Goal: Information Seeking & Learning: Learn about a topic

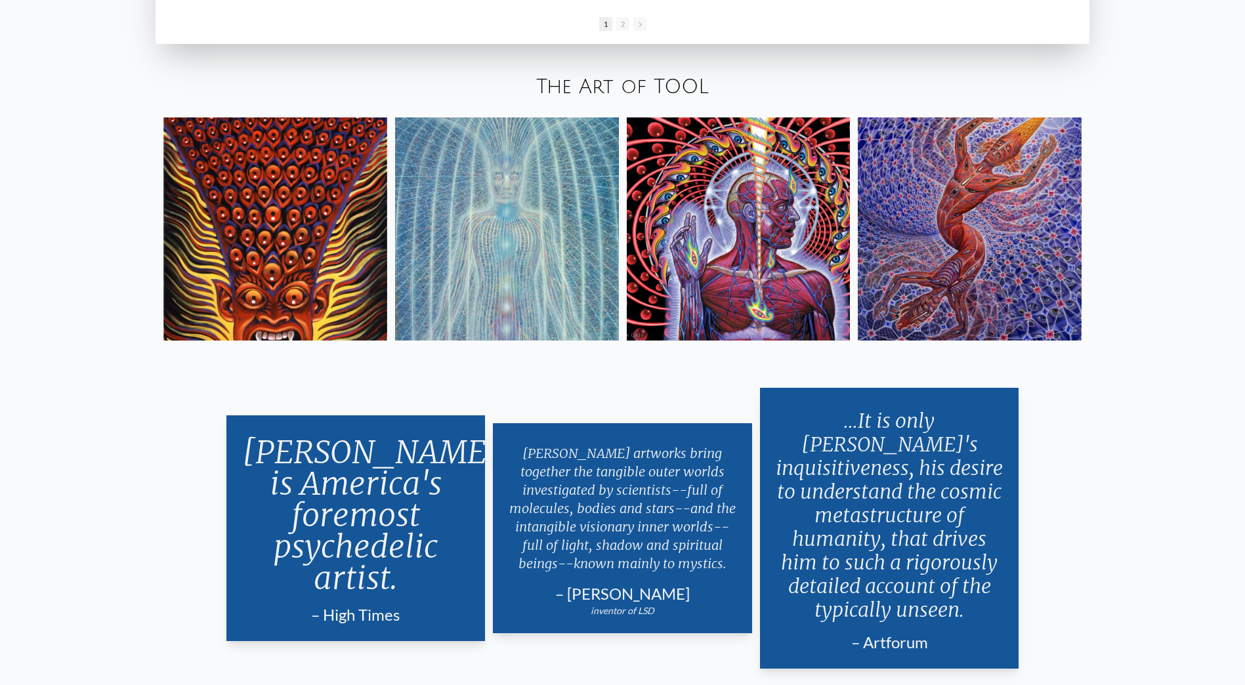
scroll to position [2757, 0]
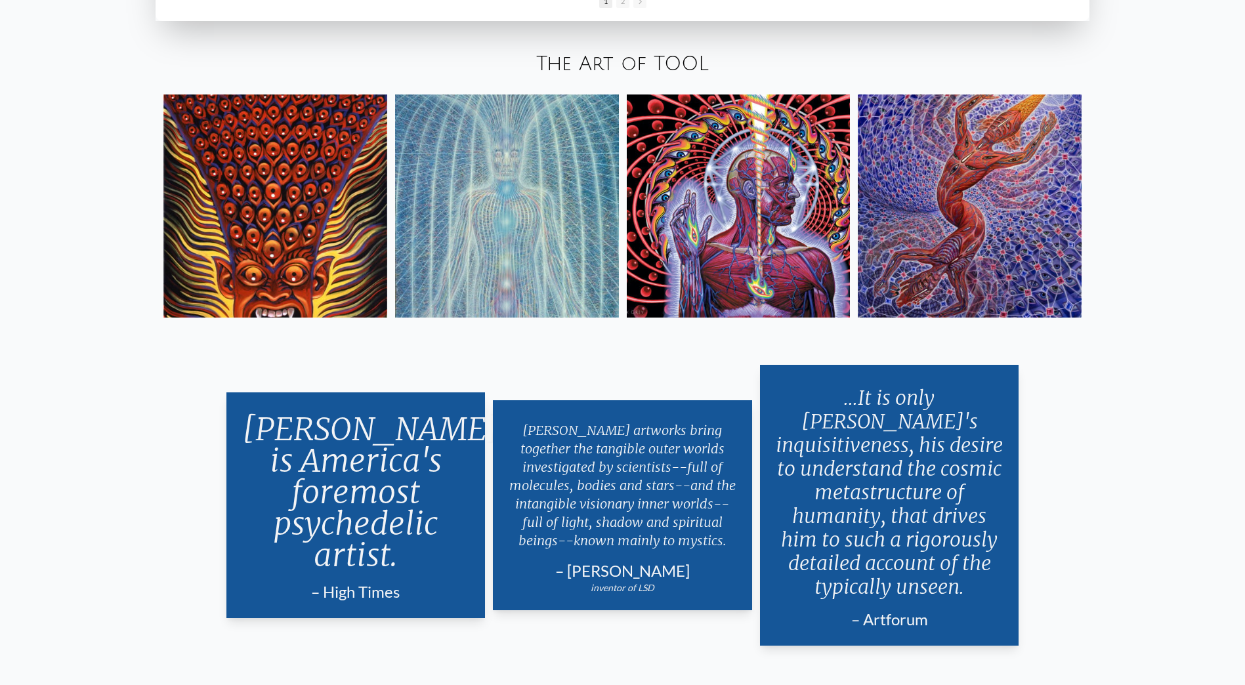
click at [349, 246] on img at bounding box center [275, 207] width 224 height 224
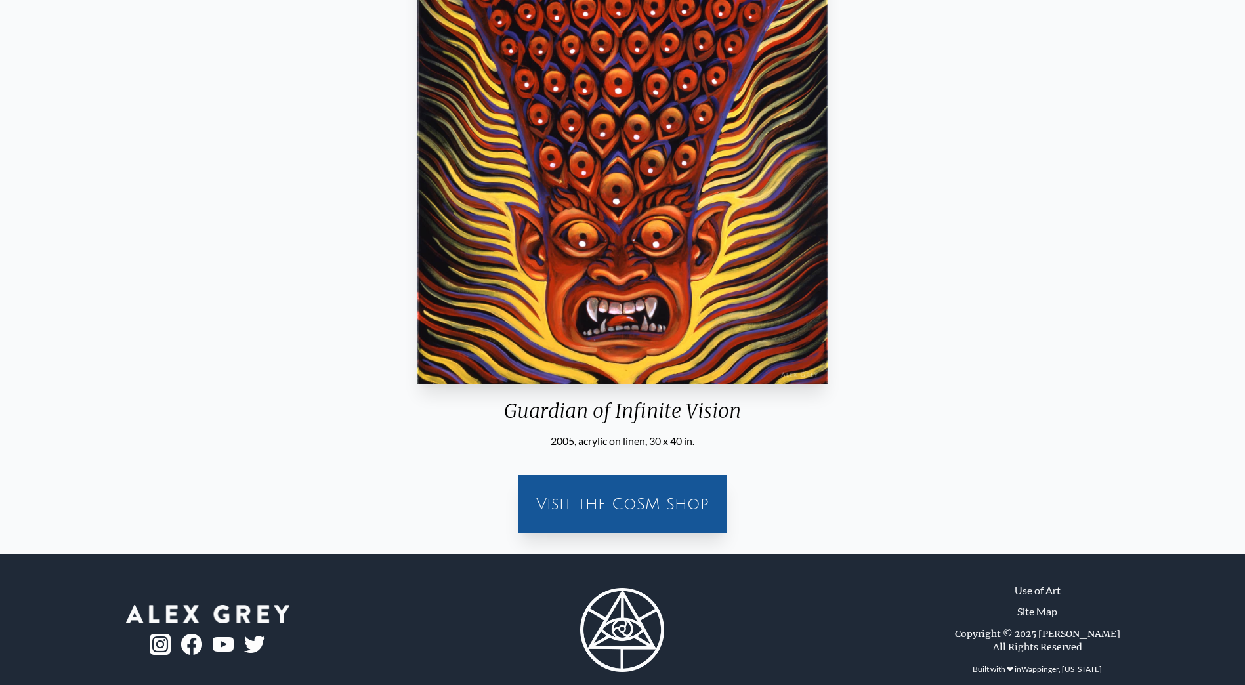
scroll to position [309, 0]
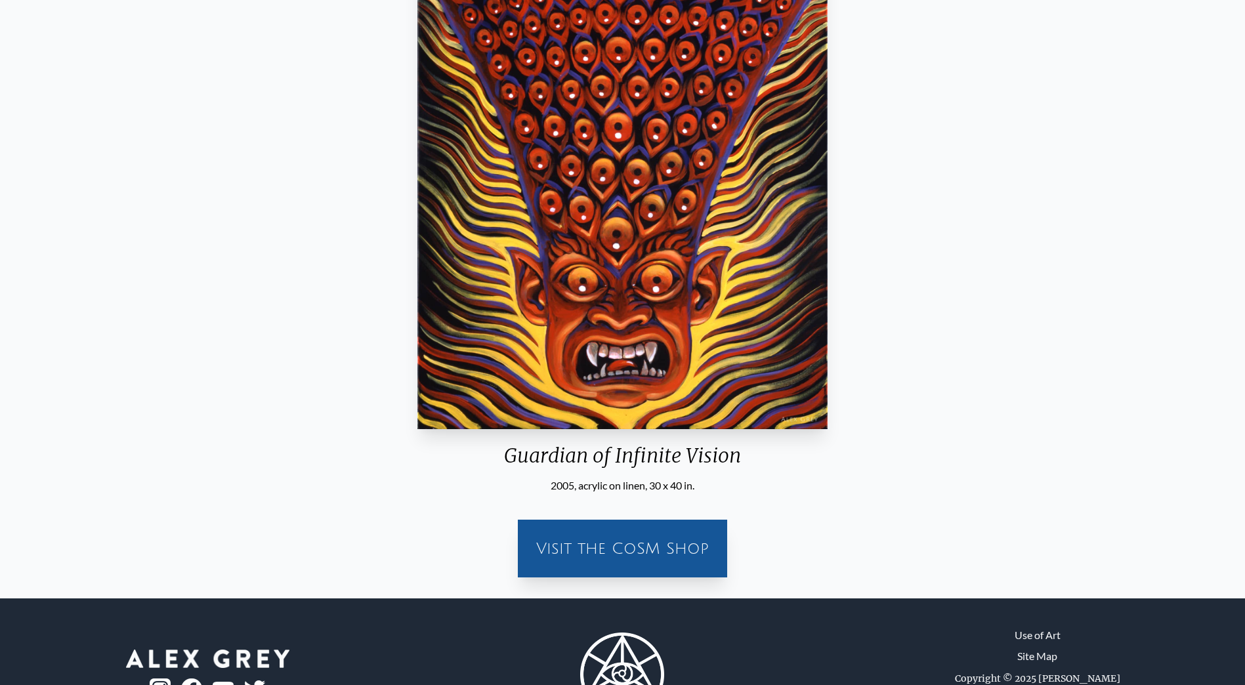
click at [771, 269] on img "20 / 31" at bounding box center [622, 155] width 410 height 548
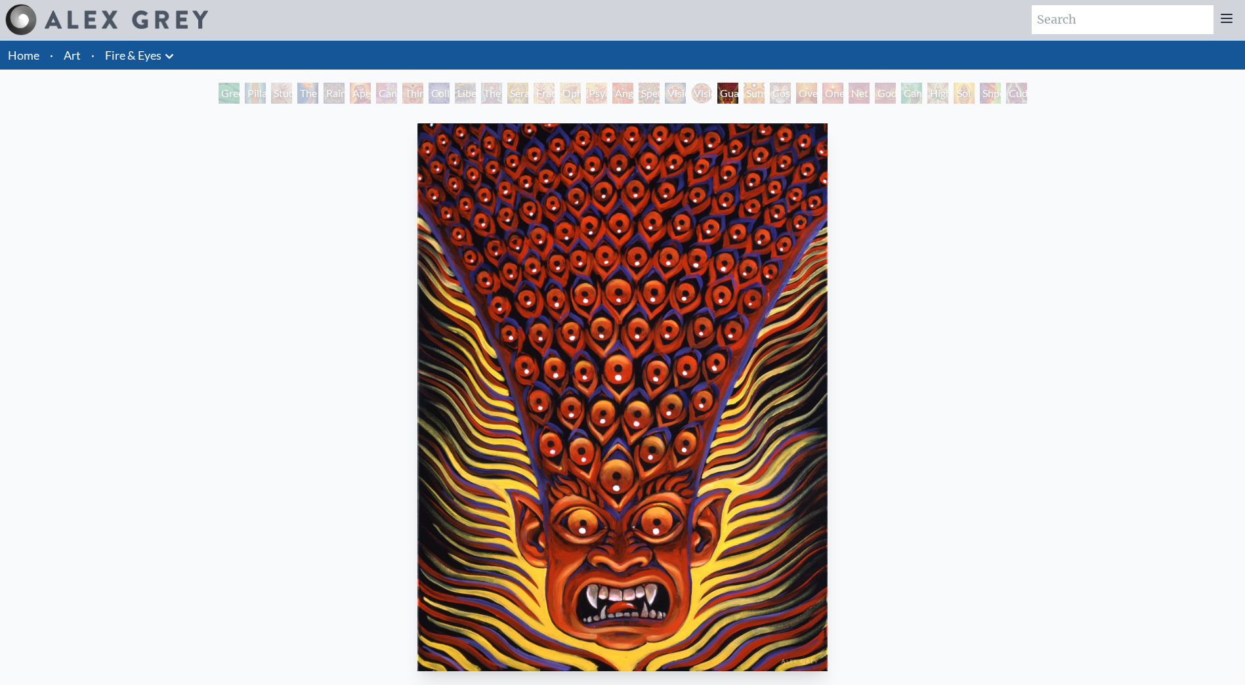
scroll to position [0, 0]
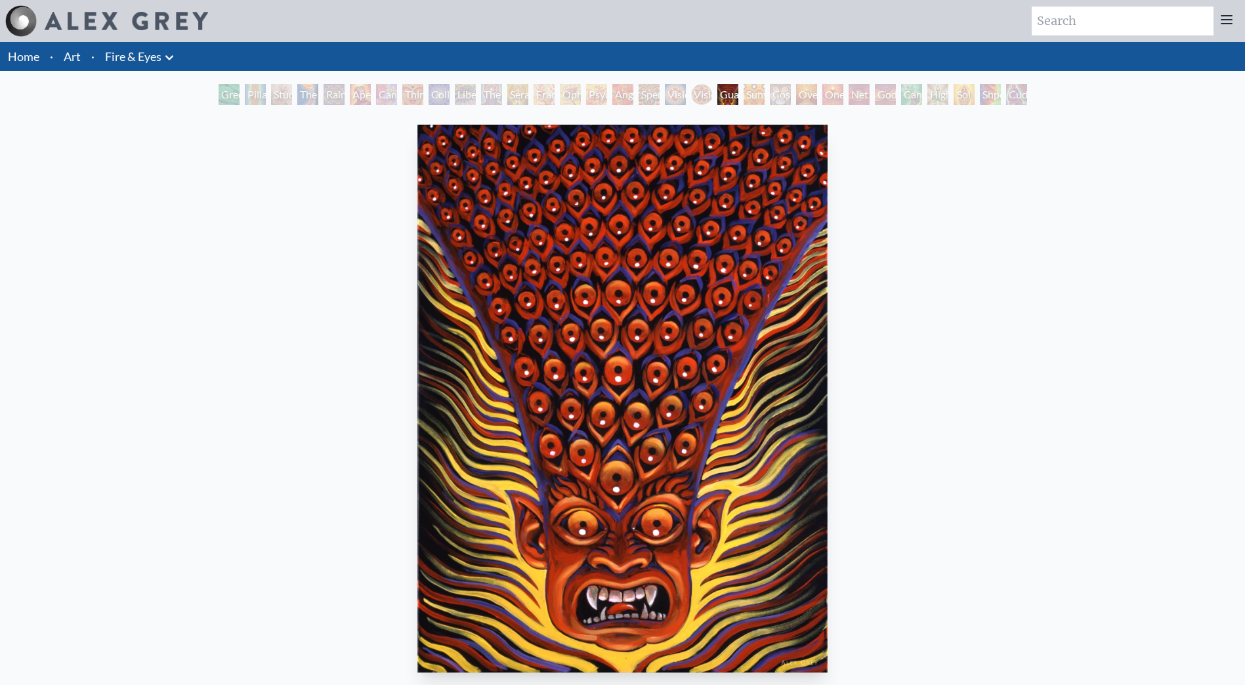
click at [773, 91] on div "Cosmic Elf" at bounding box center [780, 94] width 21 height 21
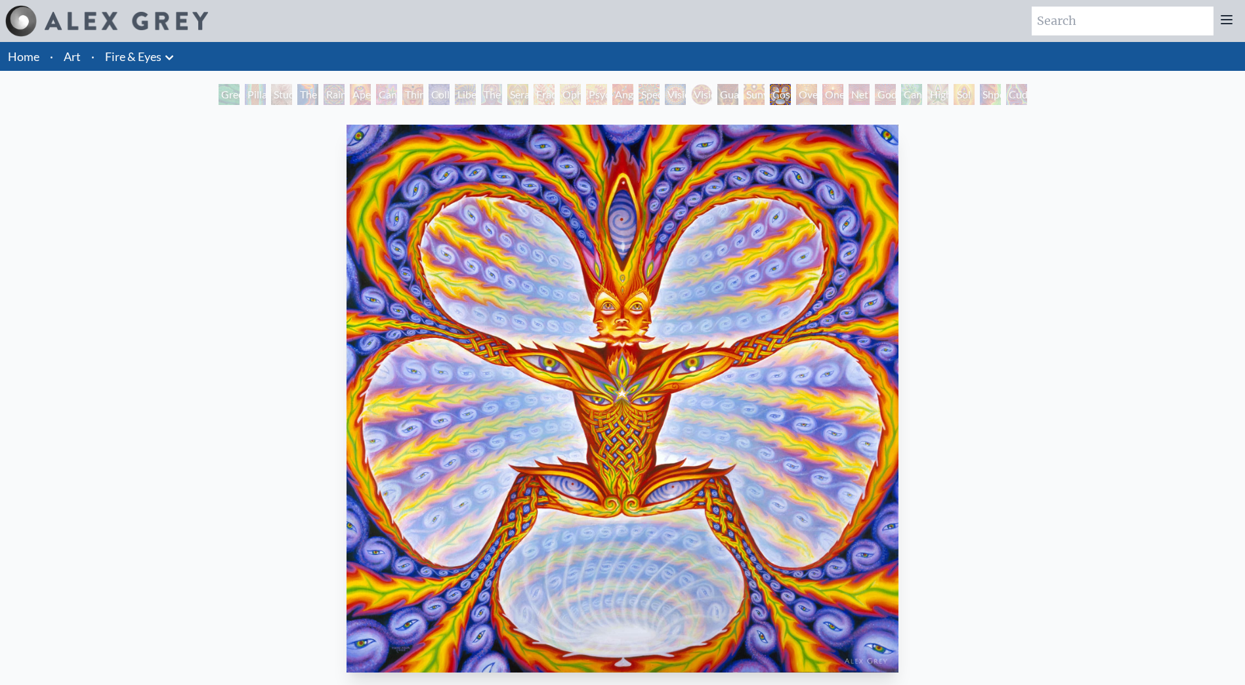
click at [221, 95] on div "Green Hand" at bounding box center [229, 94] width 21 height 21
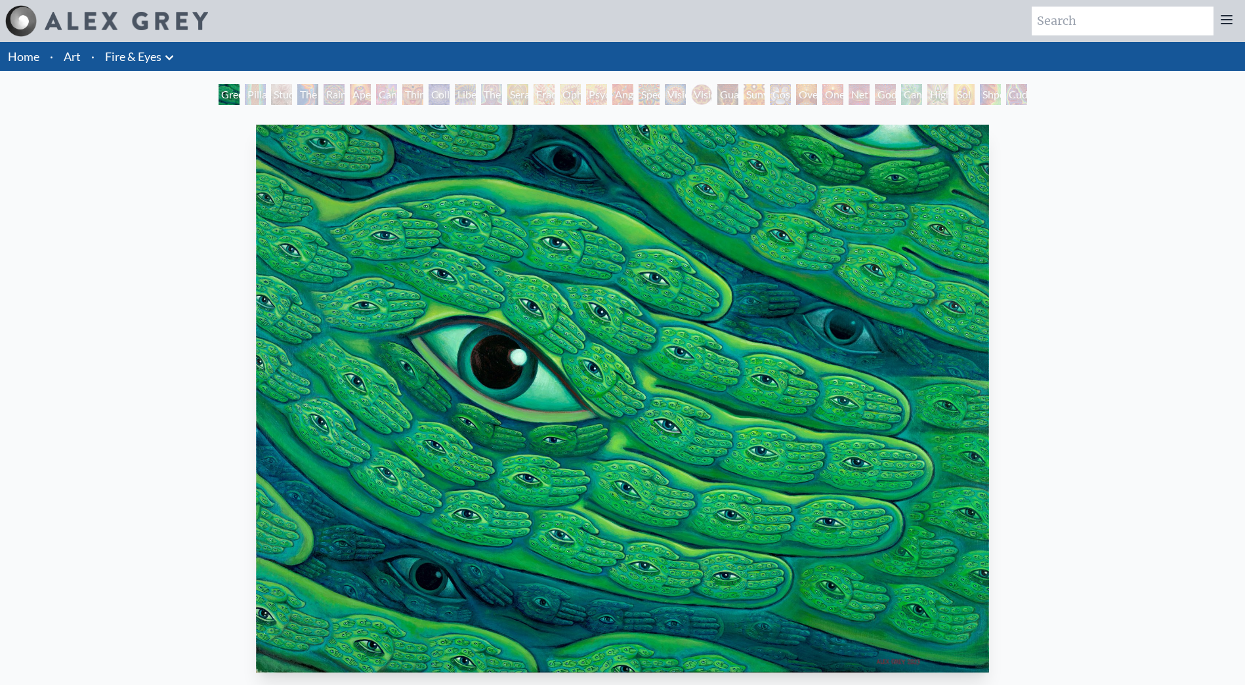
click at [245, 96] on div "Pillar of Awareness" at bounding box center [255, 94] width 21 height 21
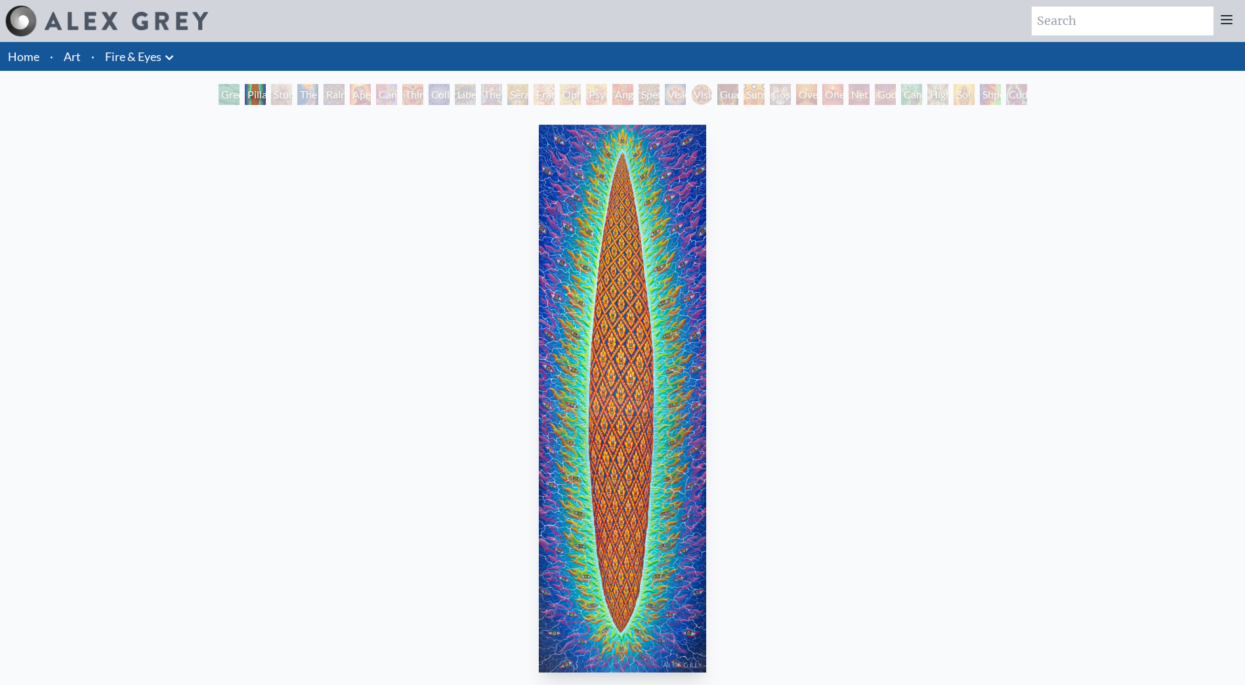
click at [307, 95] on div "The Torch" at bounding box center [307, 94] width 21 height 21
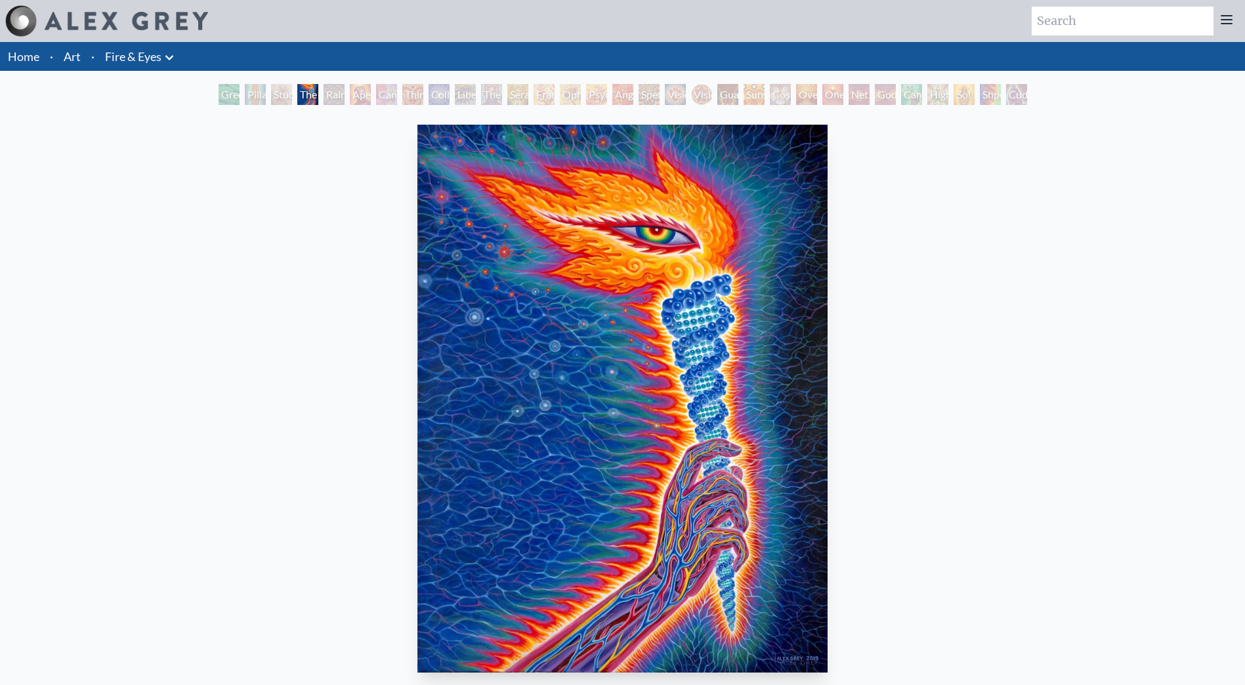
click at [341, 96] on div "Rainbow Eye Ripple" at bounding box center [334, 94] width 21 height 21
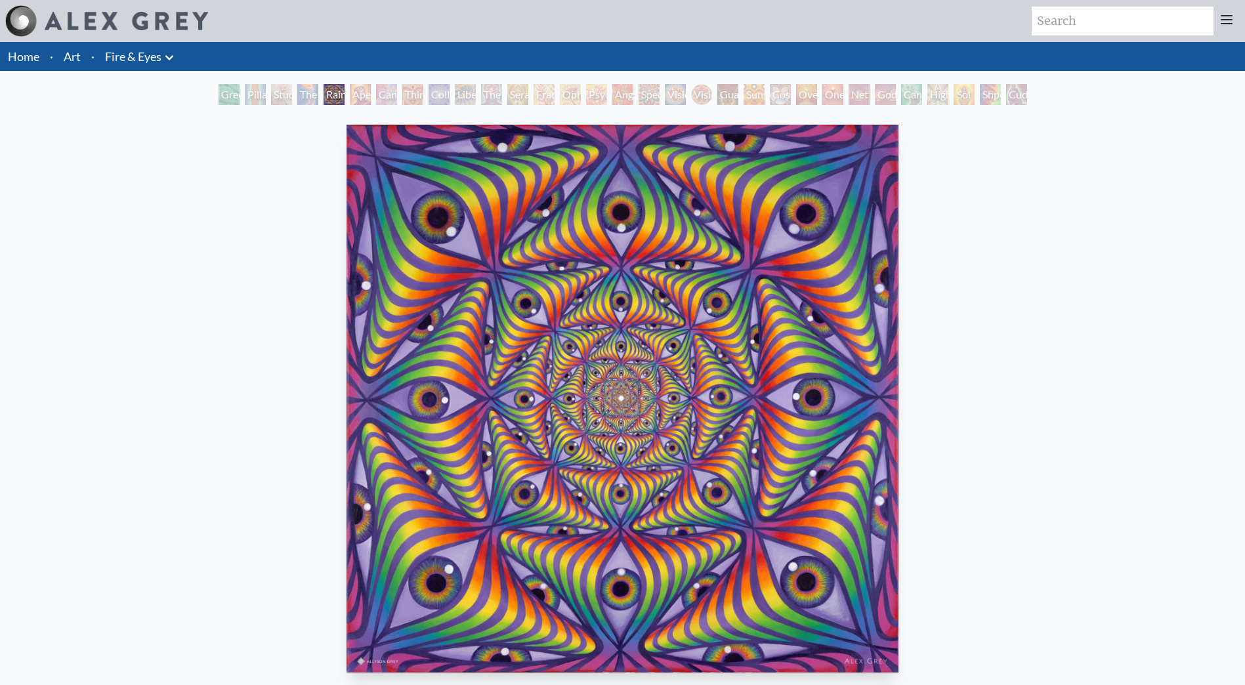
click at [400, 96] on div "Green Hand Pillar of Awareness Study for the Great Turn The Torch Rainbow Eye R…" at bounding box center [623, 96] width 814 height 25
click at [376, 94] on div "Cannabis Sutra" at bounding box center [386, 94] width 21 height 21
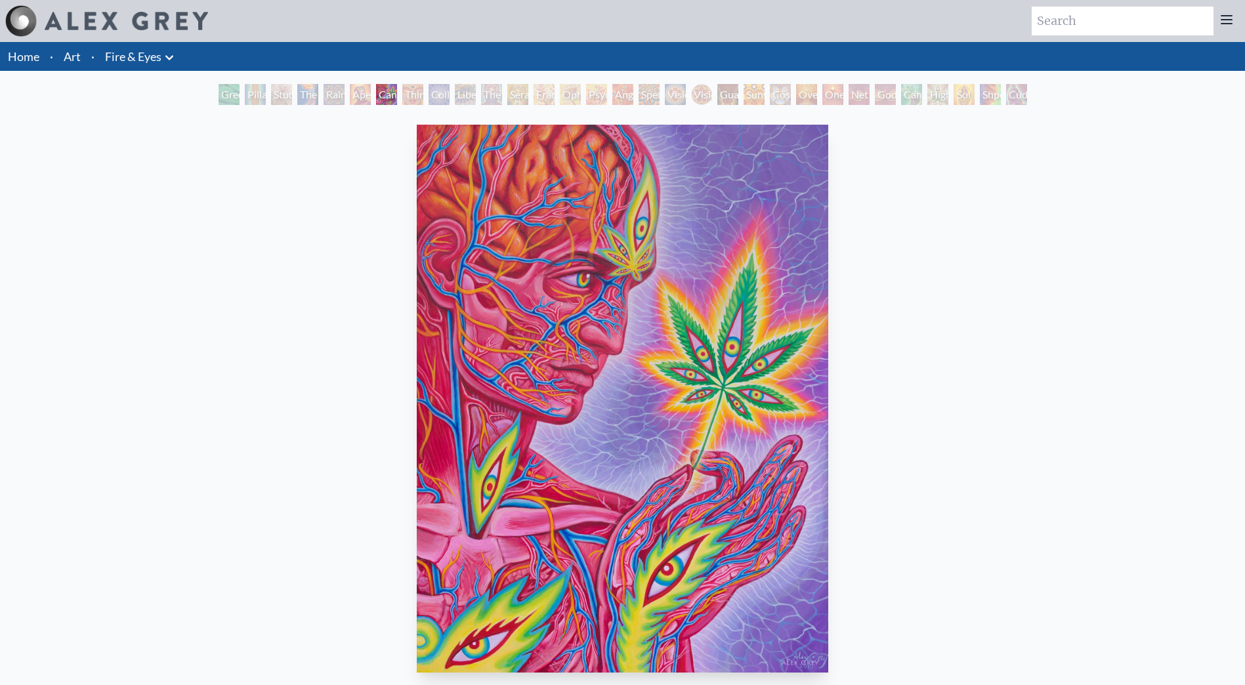
click at [271, 95] on div "Study for the Great Turn" at bounding box center [281, 94] width 21 height 21
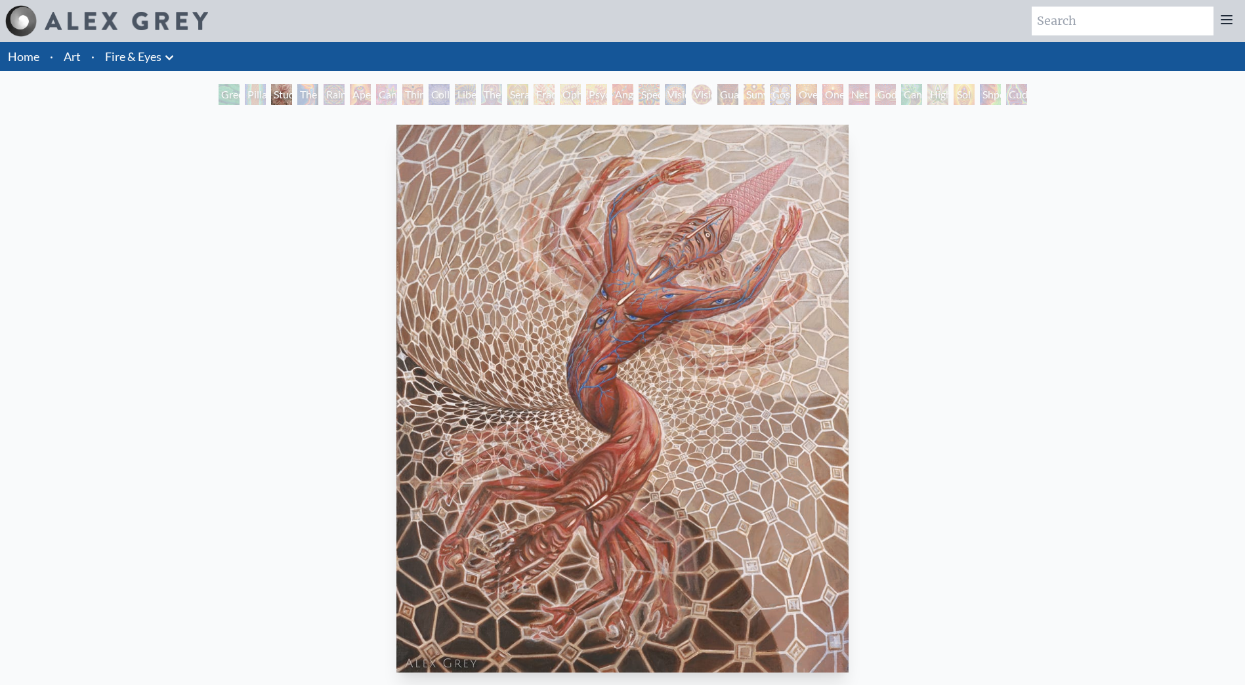
click at [1011, 92] on div "Cuddle" at bounding box center [1016, 94] width 21 height 21
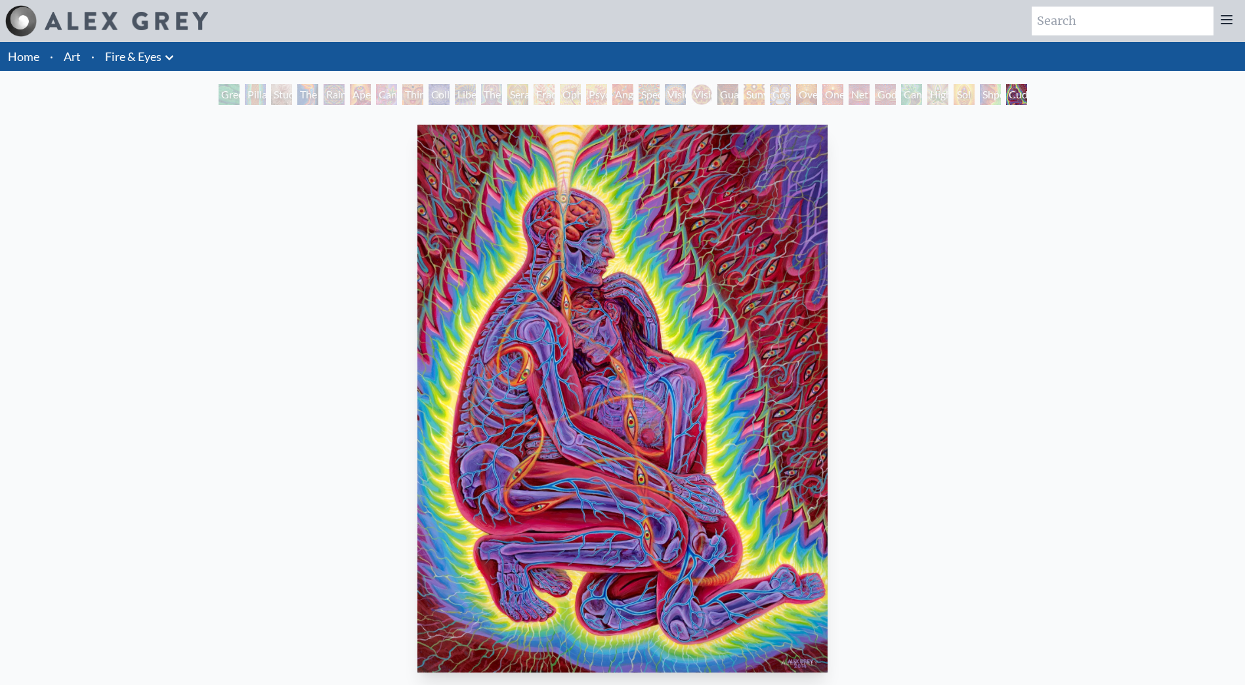
drag, startPoint x: 1011, startPoint y: 92, endPoint x: 981, endPoint y: 93, distance: 30.2
click at [981, 93] on div "Shpongled" at bounding box center [990, 94] width 21 height 21
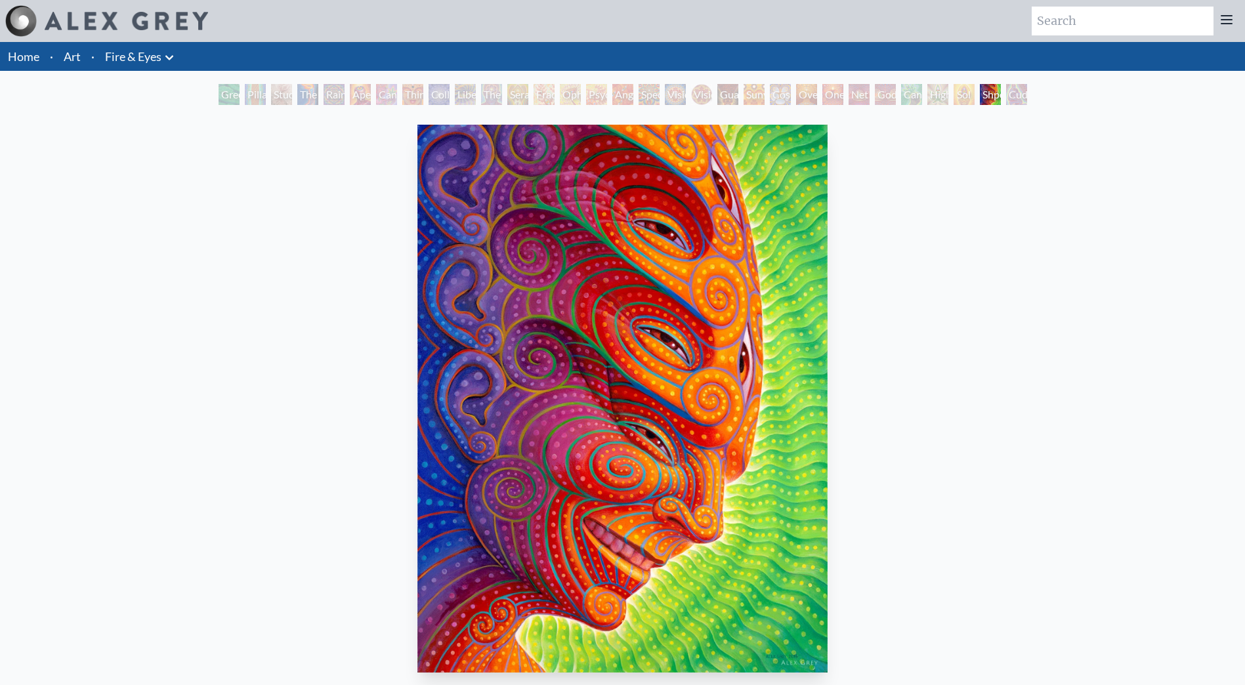
click at [981, 89] on div "Shpongled" at bounding box center [990, 94] width 21 height 21
click at [954, 91] on div "Sol Invictus" at bounding box center [964, 94] width 21 height 21
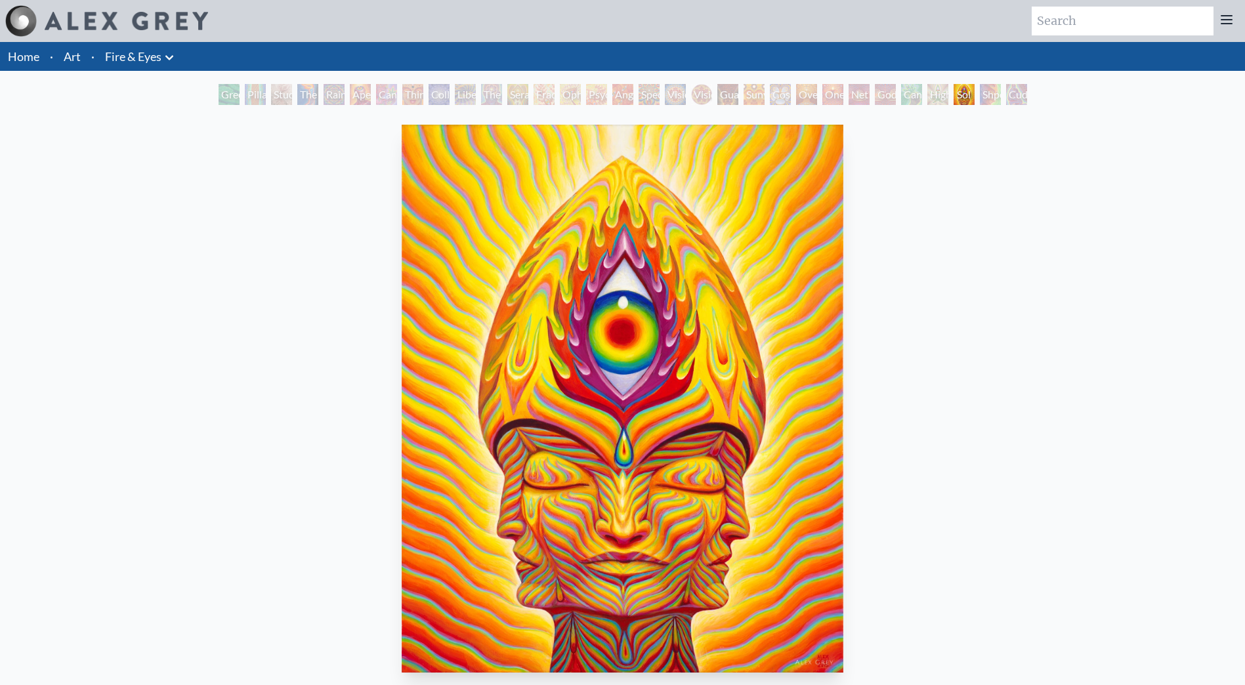
click at [928, 93] on div "Higher Vision" at bounding box center [938, 94] width 21 height 21
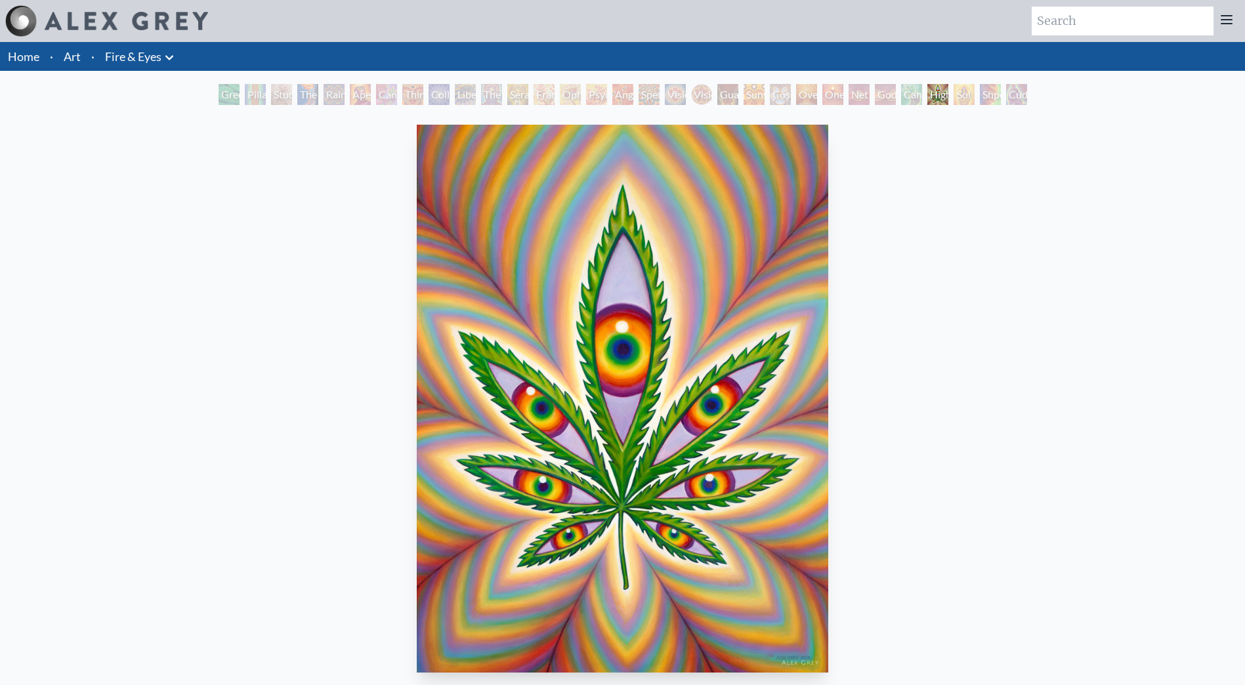
click at [895, 93] on div "Godself" at bounding box center [885, 94] width 21 height 21
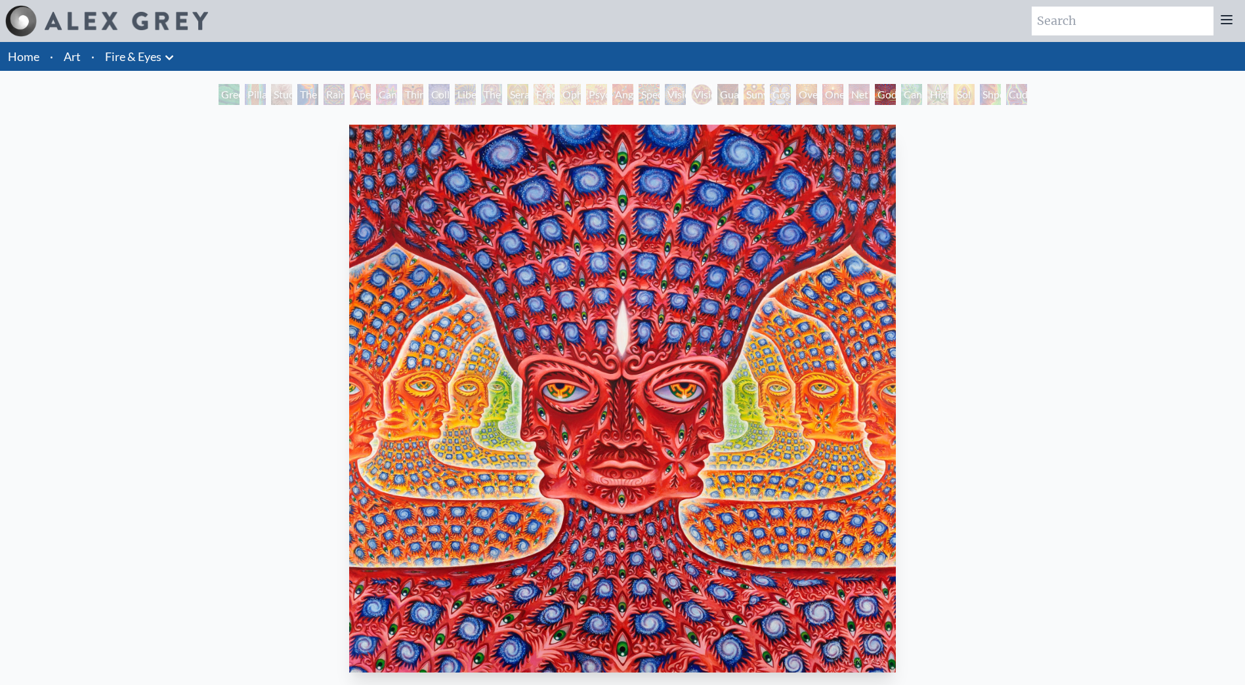
click at [851, 95] on div "Net of Being" at bounding box center [859, 94] width 21 height 21
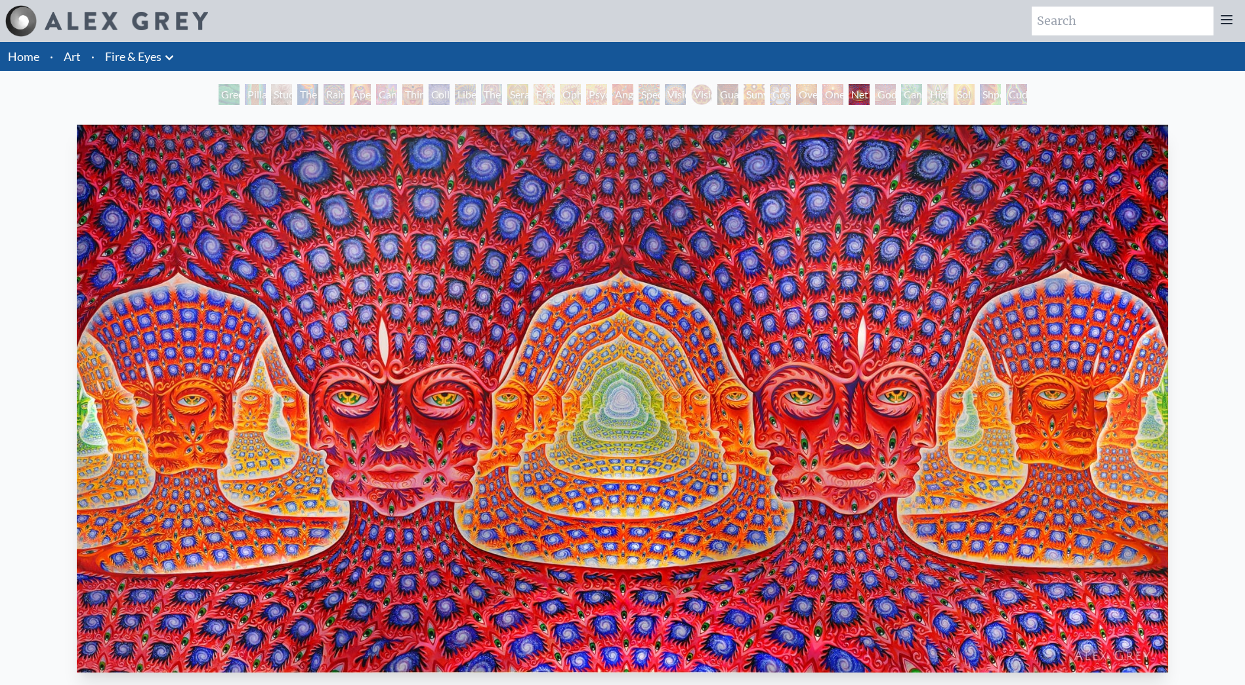
click at [797, 93] on div "Oversoul" at bounding box center [806, 94] width 21 height 21
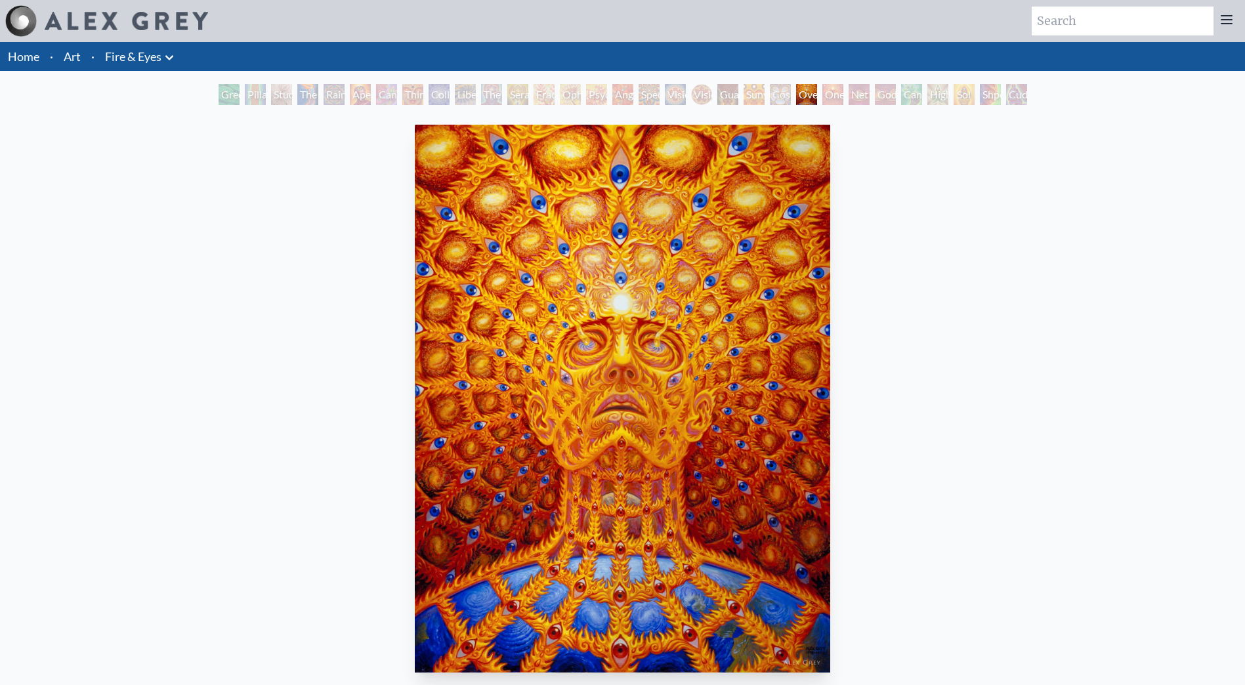
click at [770, 93] on div "Cosmic Elf" at bounding box center [780, 94] width 21 height 21
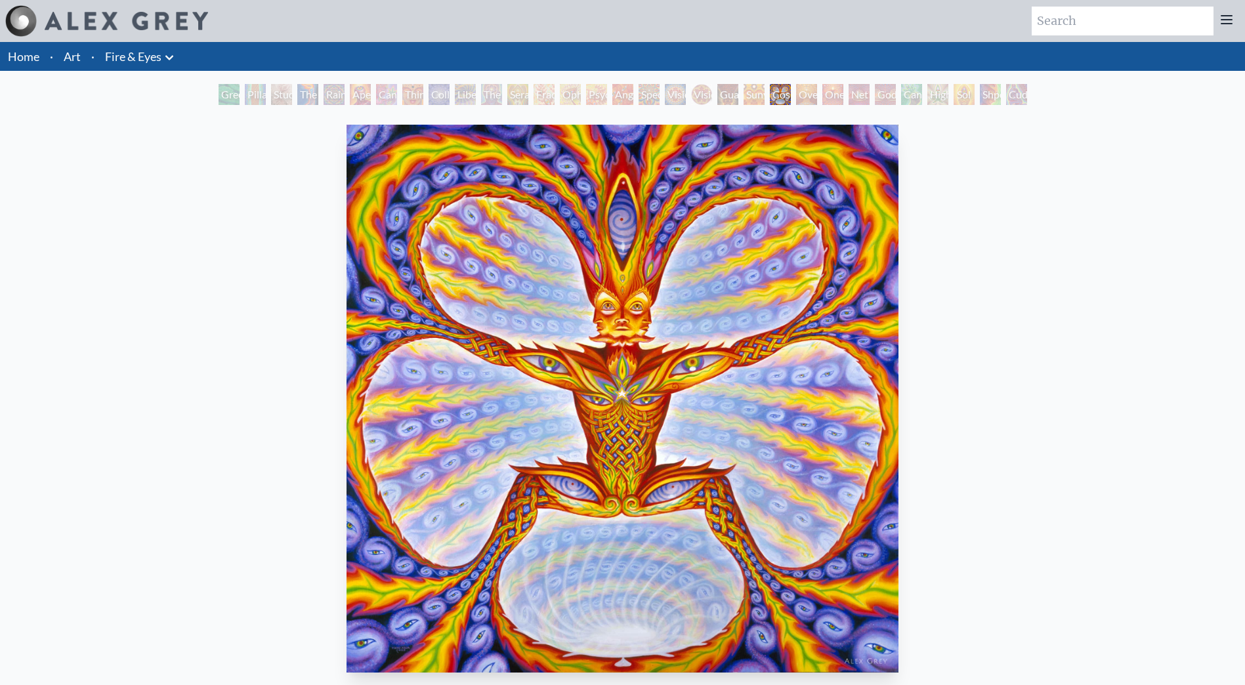
click at [744, 95] on div "Sunyata" at bounding box center [754, 94] width 21 height 21
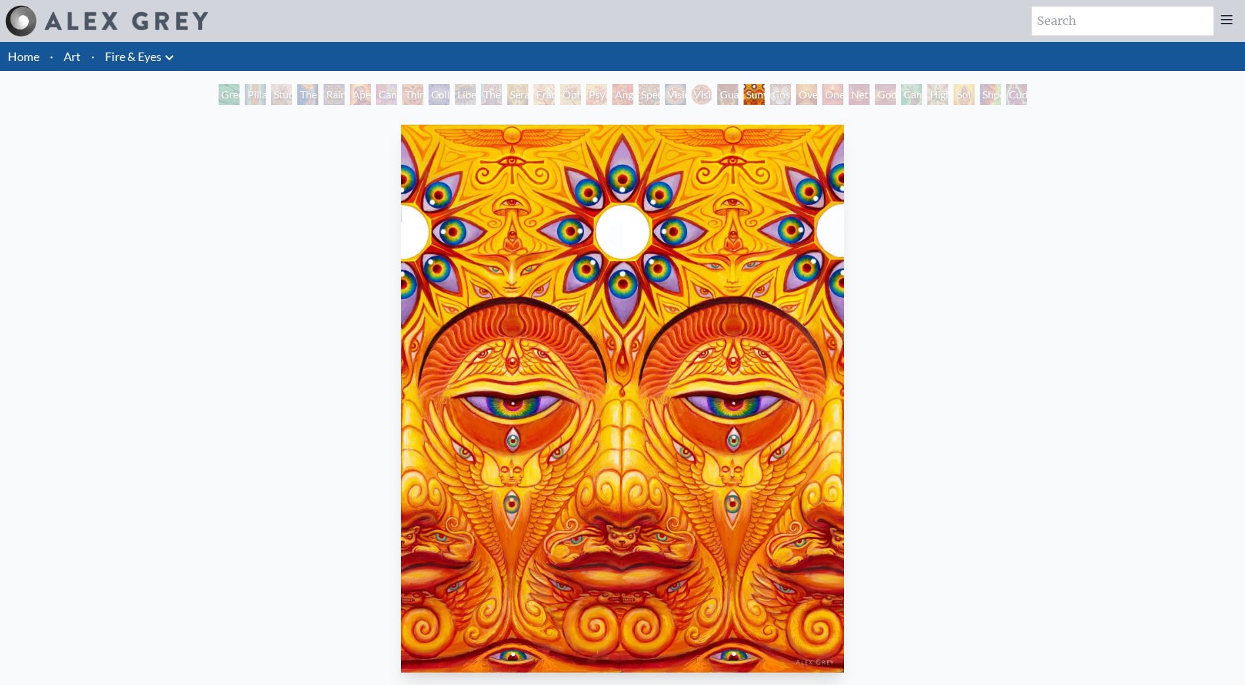
click at [717, 92] on div "Guardian of Infinite Vision" at bounding box center [727, 94] width 21 height 21
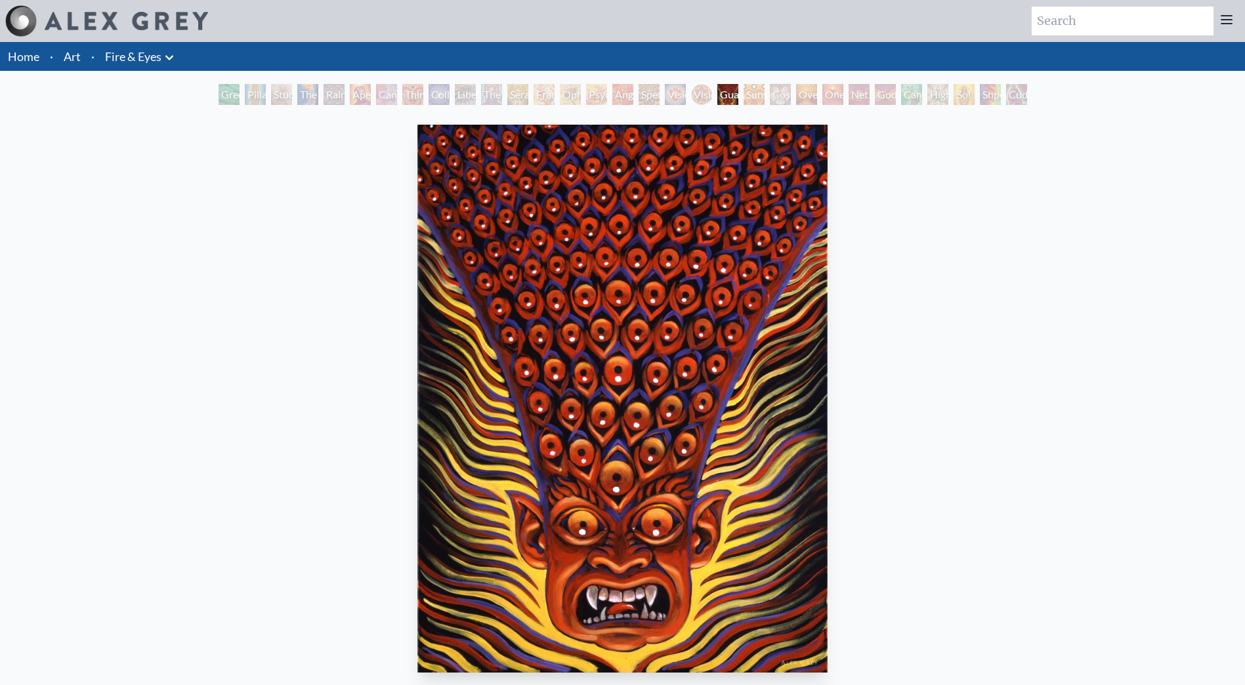
click at [658, 95] on div "Spectral Lotus" at bounding box center [649, 94] width 21 height 21
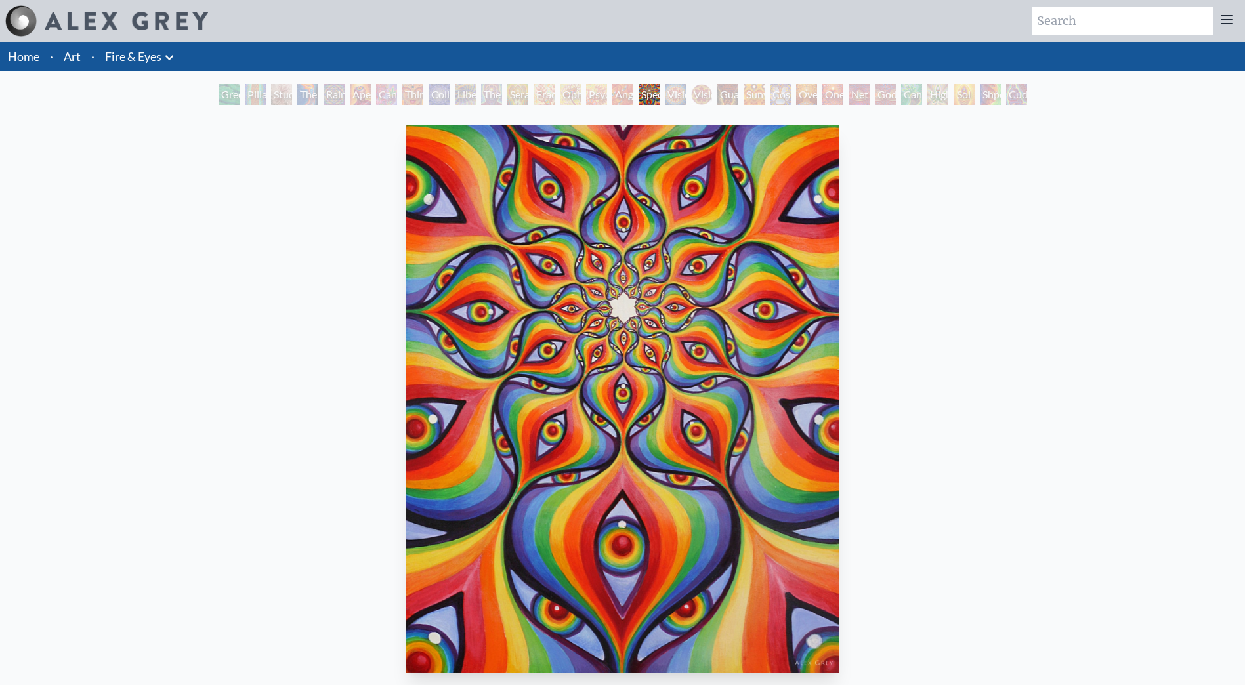
click at [588, 96] on div "Psychomicrograph of a Fractal Paisley Cherub Feather Tip" at bounding box center [596, 94] width 21 height 21
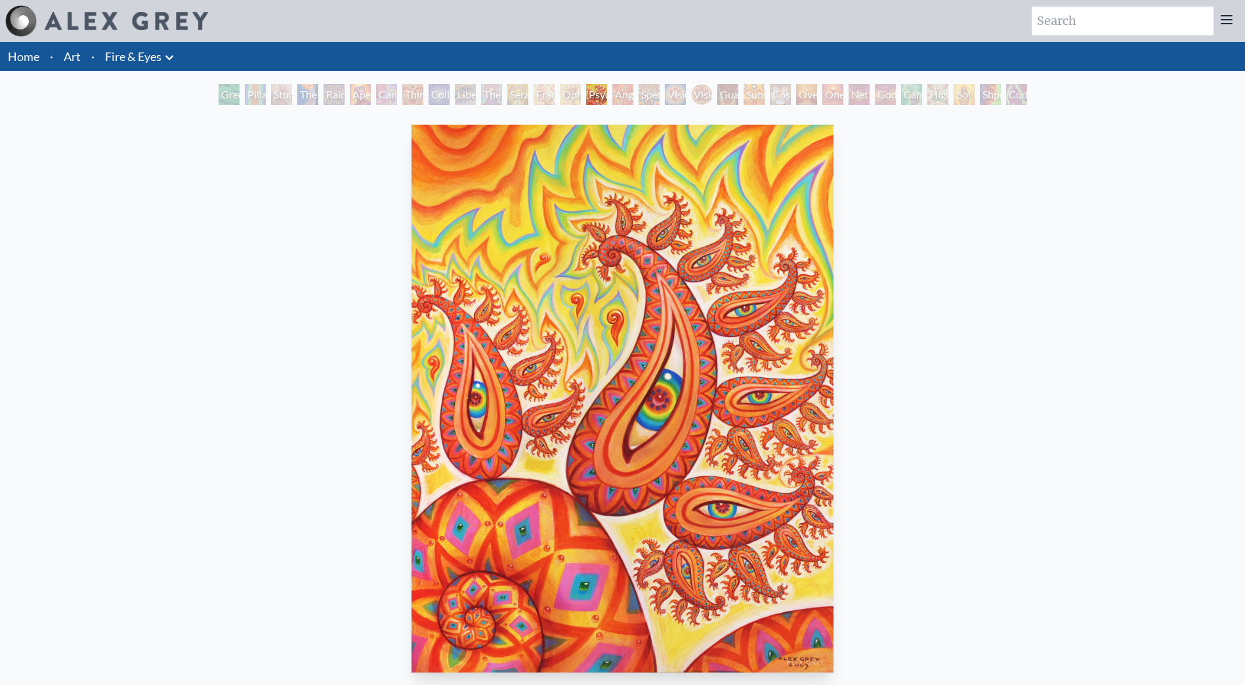
click at [433, 89] on div "Collective Vision" at bounding box center [439, 94] width 21 height 21
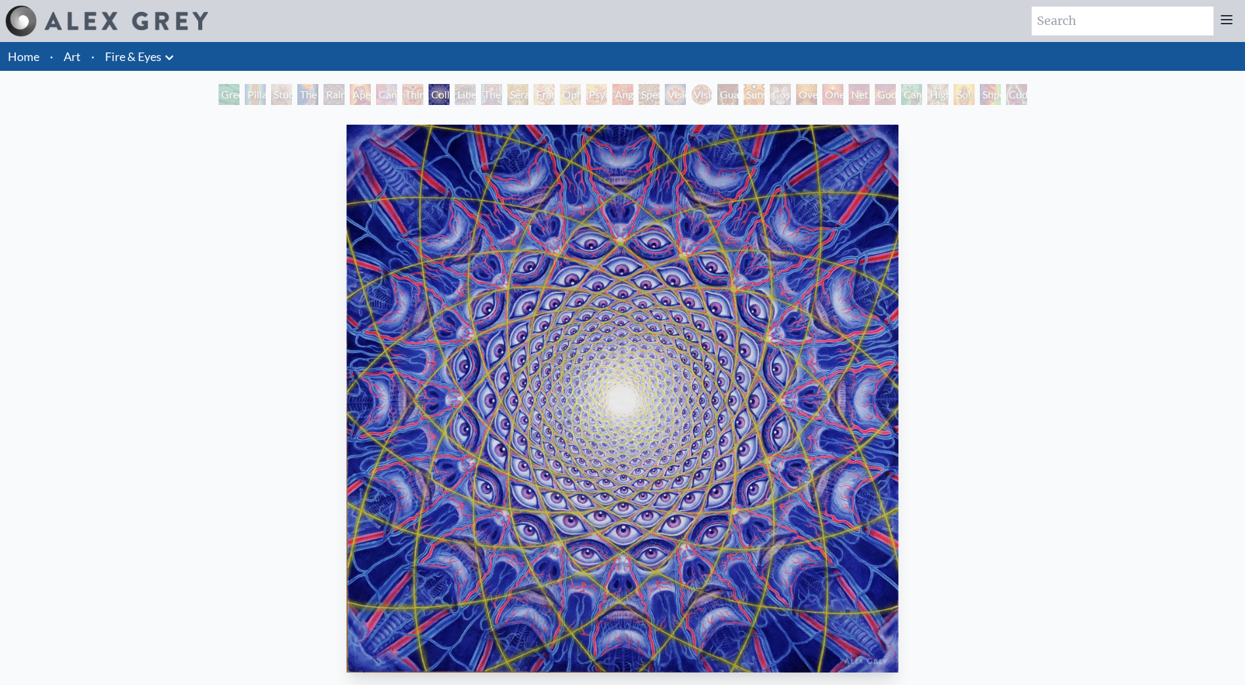
click at [435, 93] on div "Collective Vision" at bounding box center [439, 94] width 21 height 21
click at [379, 91] on div "Cannabis Sutra" at bounding box center [386, 94] width 21 height 21
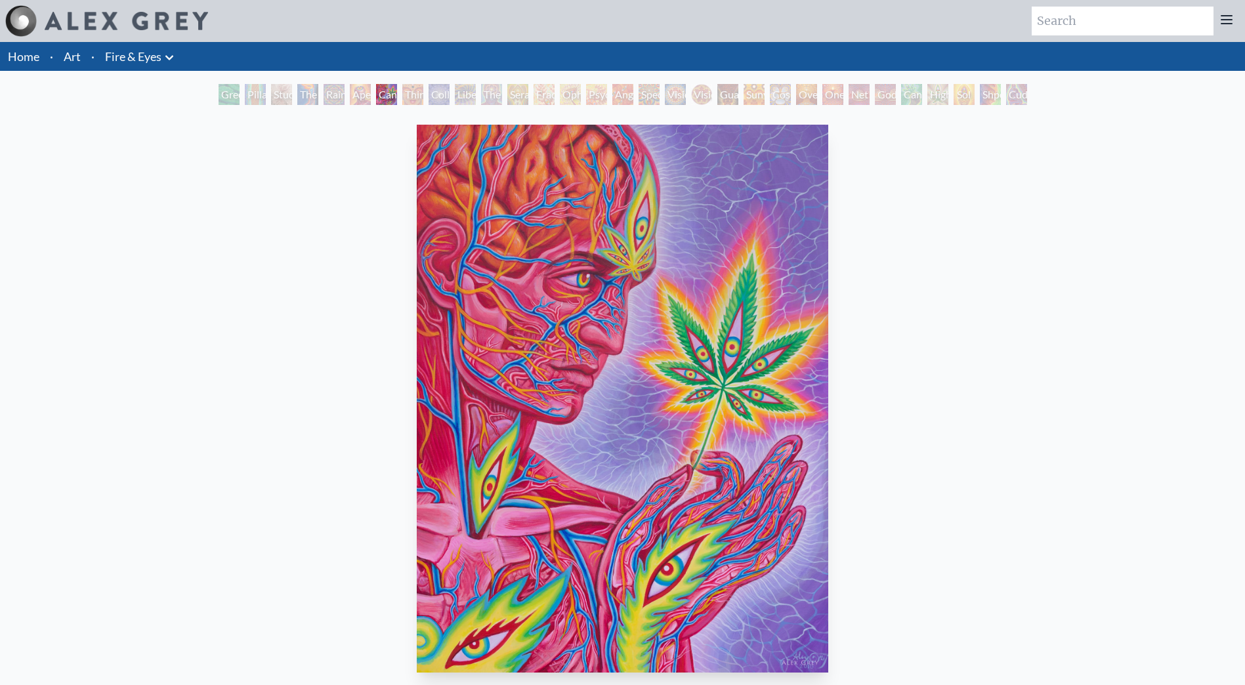
click at [333, 95] on div "Rainbow Eye Ripple" at bounding box center [334, 94] width 21 height 21
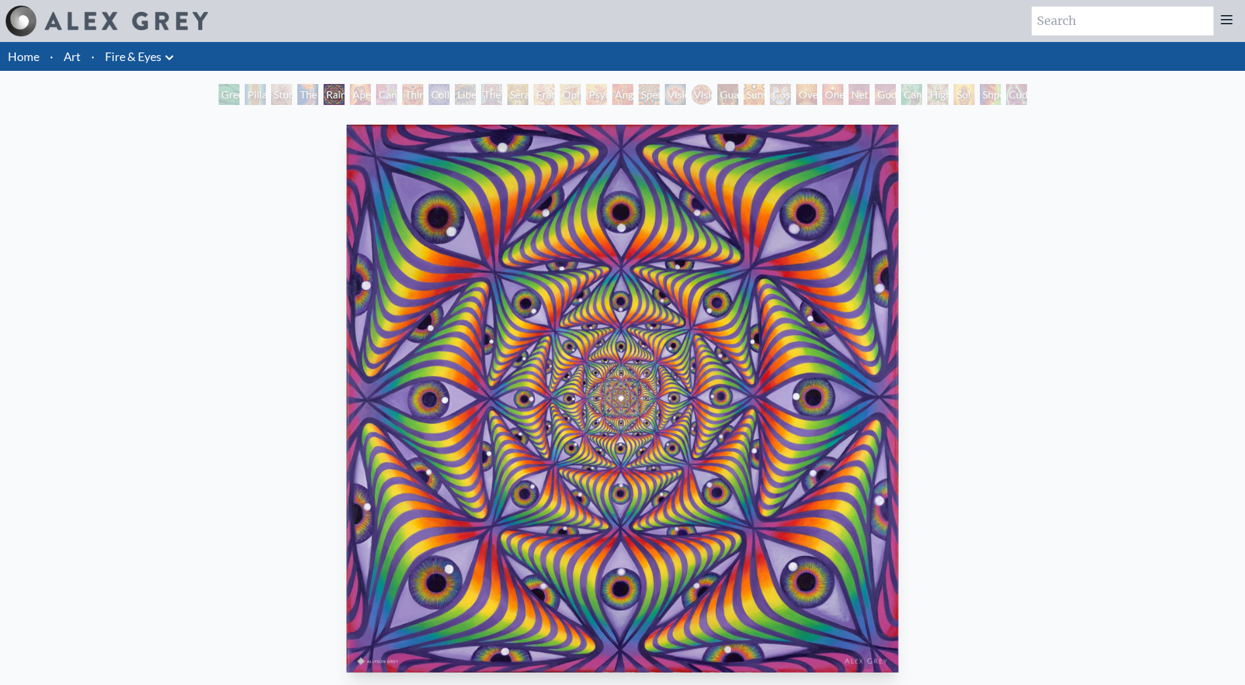
click at [324, 89] on div "Rainbow Eye Ripple" at bounding box center [334, 94] width 21 height 21
click at [133, 61] on link "Fire & Eyes" at bounding box center [133, 56] width 56 height 18
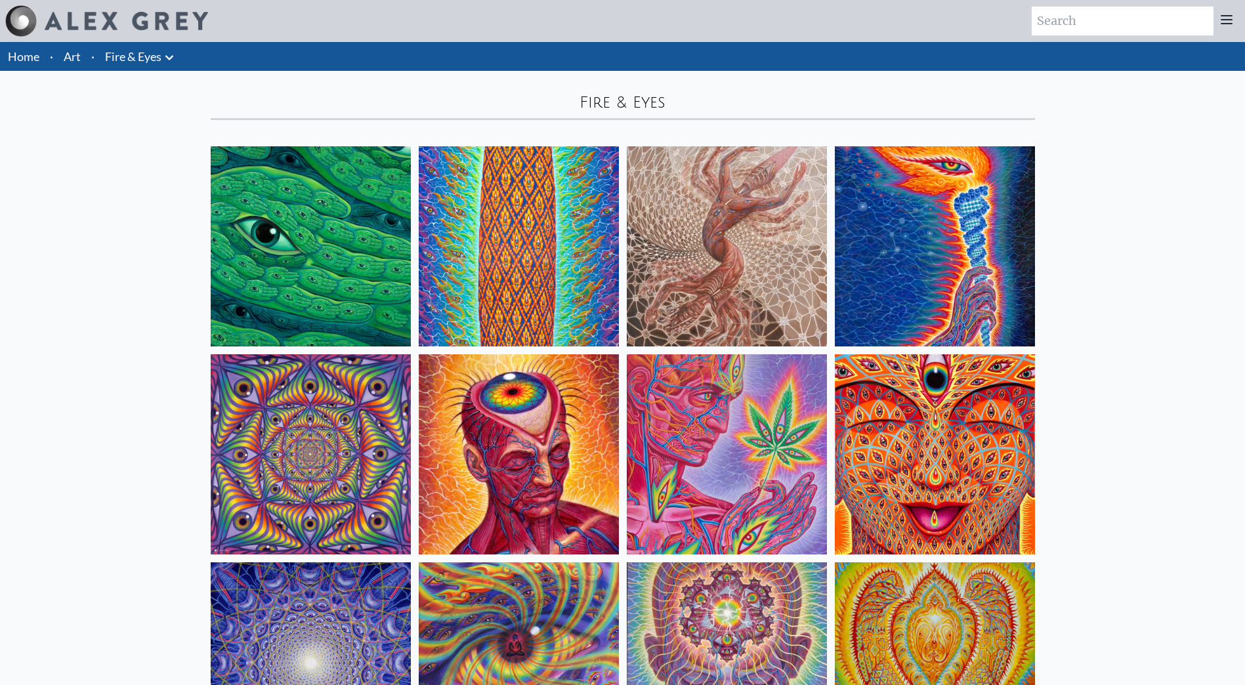
click at [72, 58] on link "Art" at bounding box center [72, 56] width 17 height 18
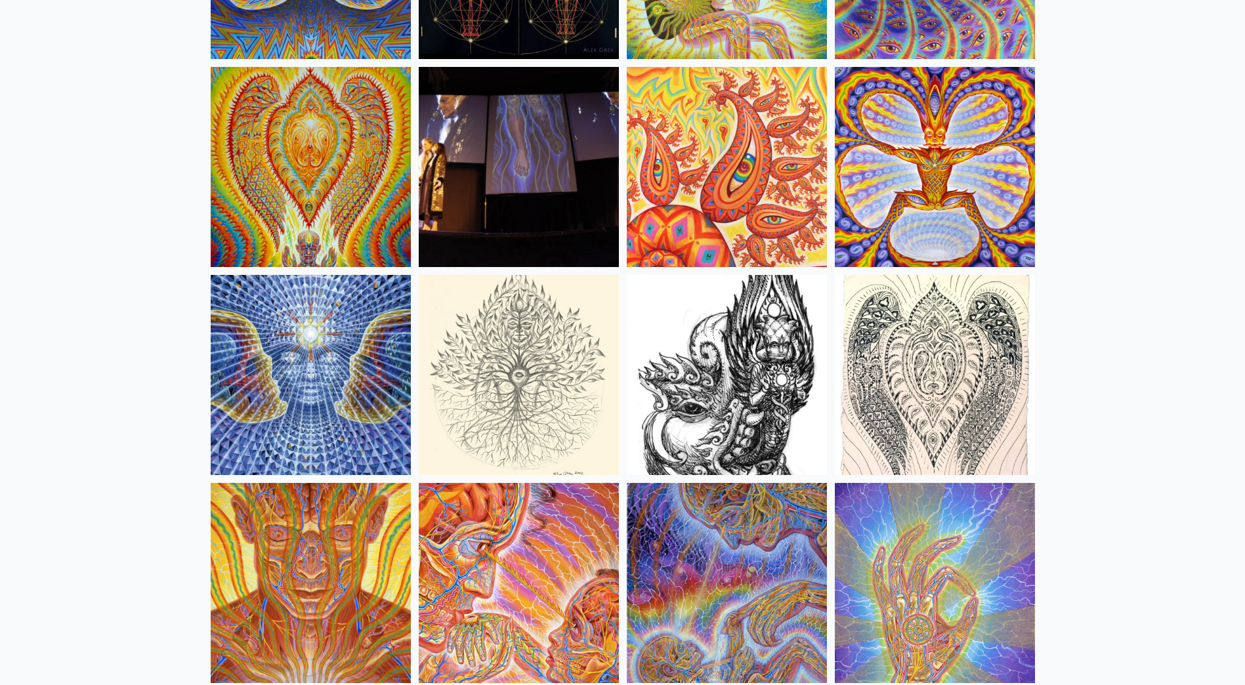
scroll to position [7155, 0]
click at [501, 423] on img at bounding box center [519, 374] width 200 height 200
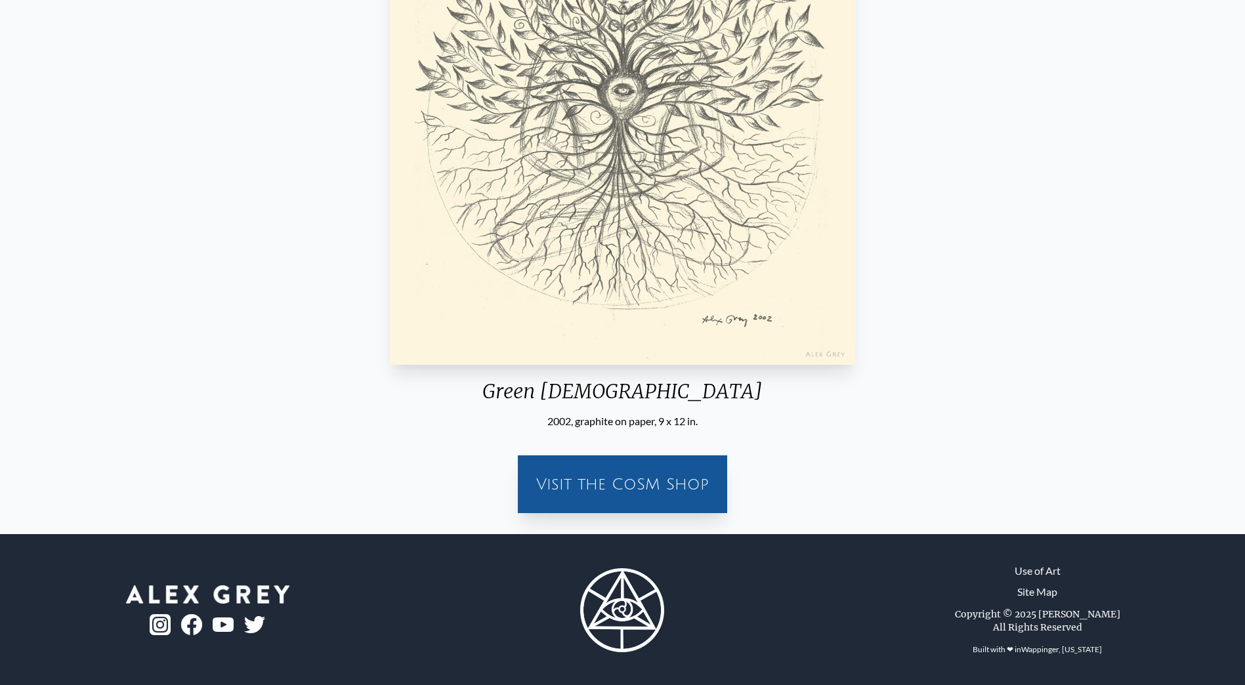
scroll to position [334, 0]
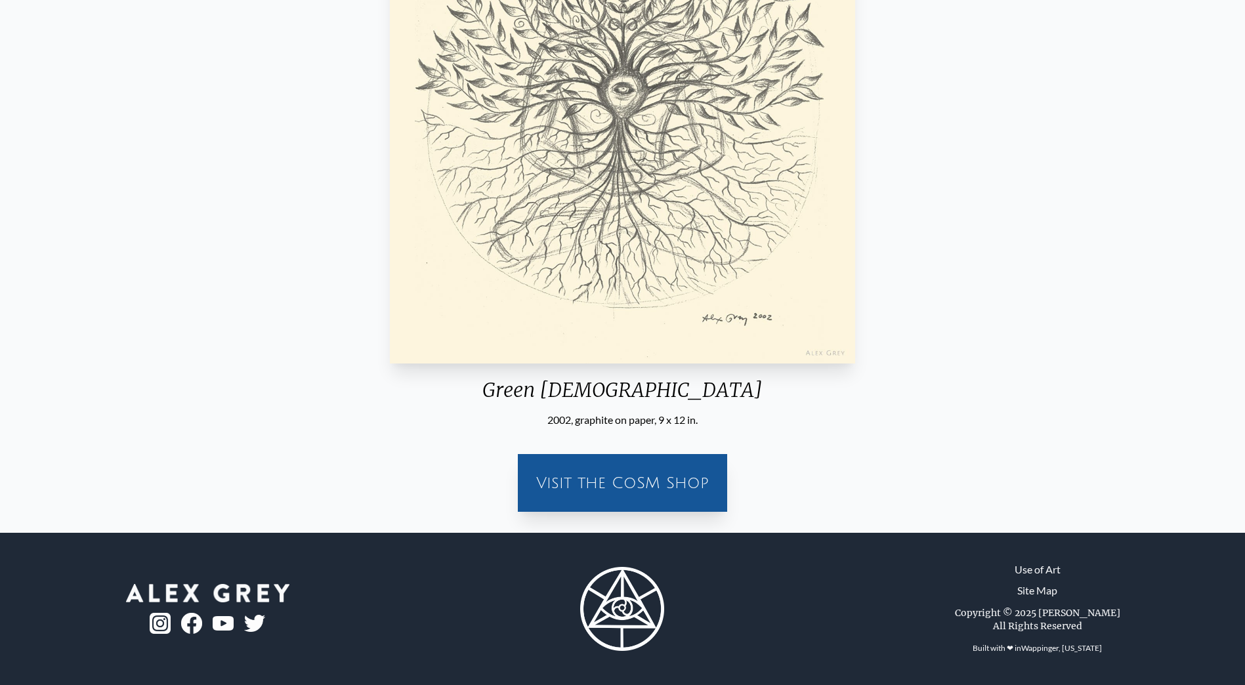
click at [583, 354] on img "23 / 71" at bounding box center [622, 90] width 465 height 548
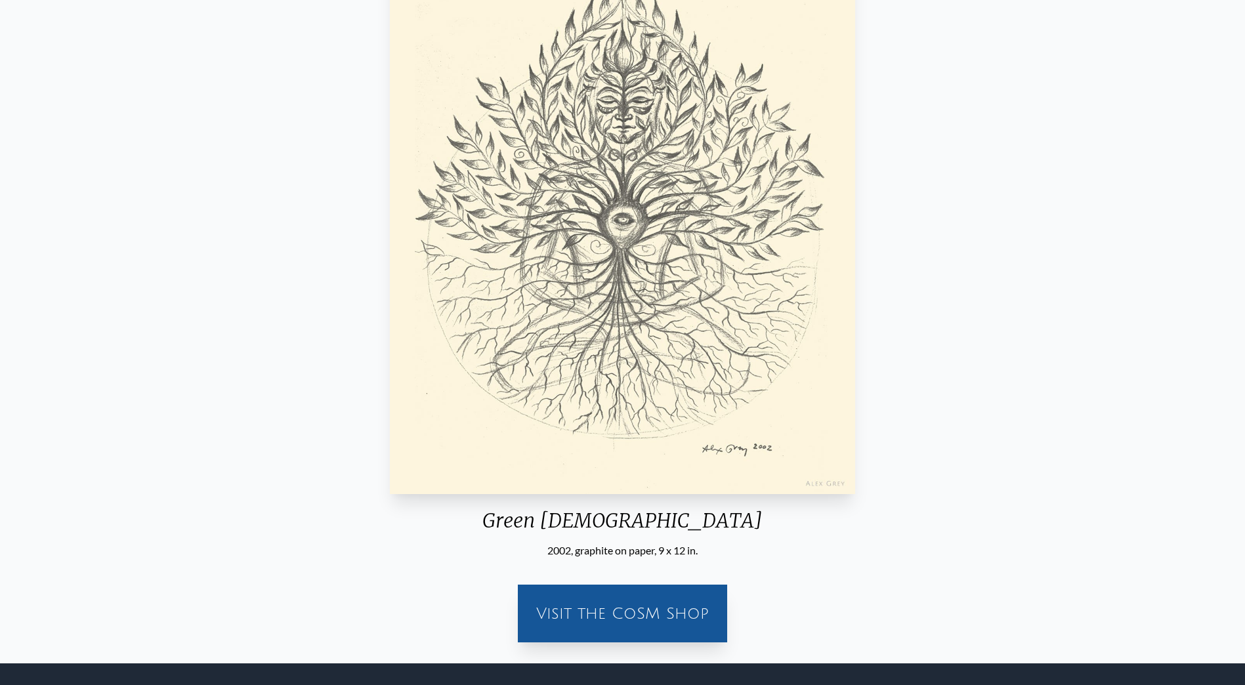
scroll to position [137, 0]
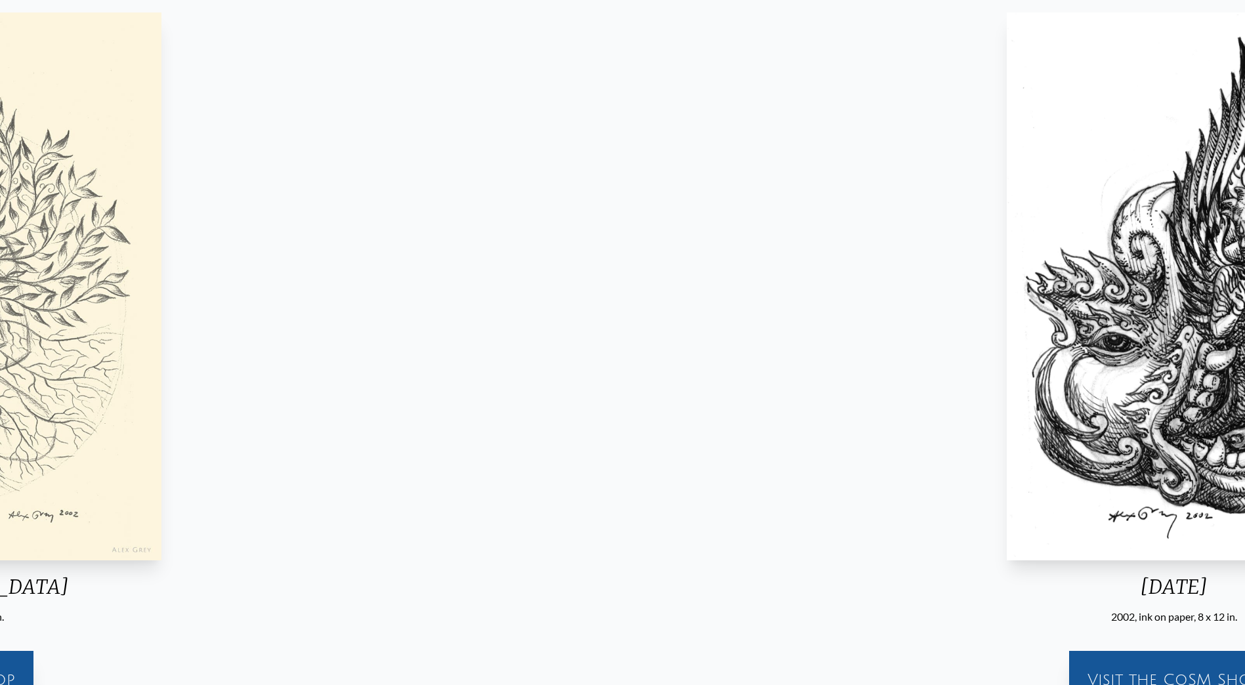
click at [0, 241] on html "Art Writings About" at bounding box center [622, 372] width 1245 height 1019
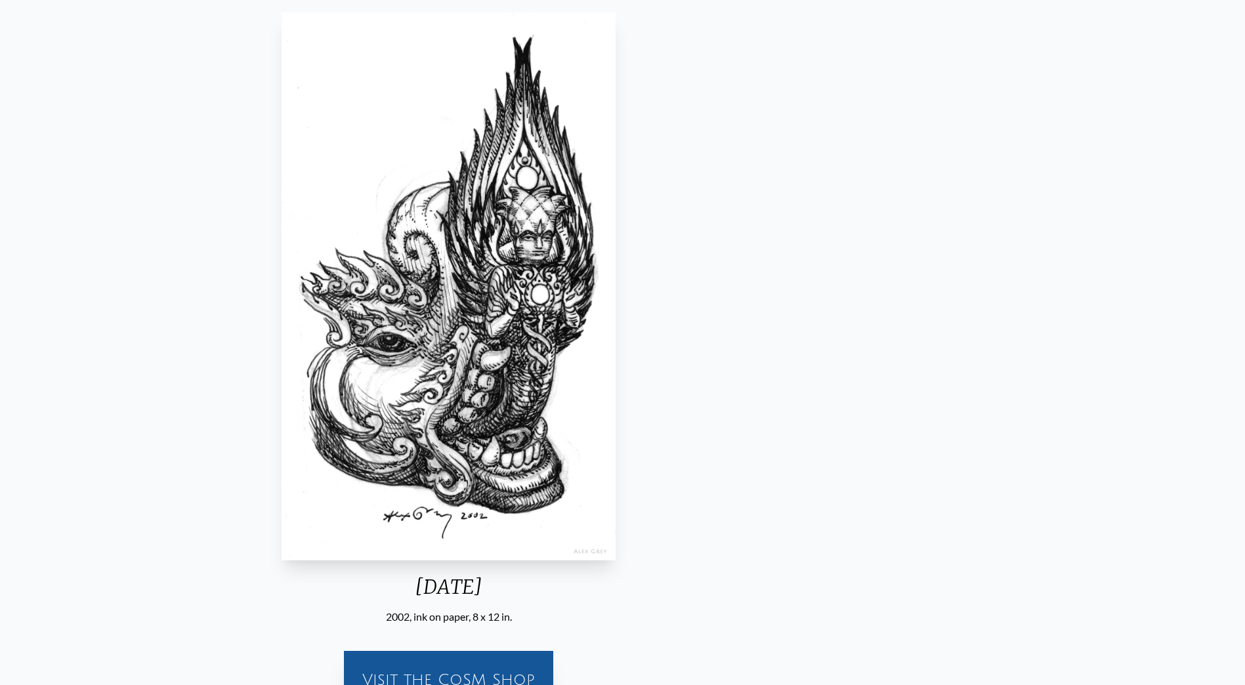
click at [309, 331] on div "[DATE] 2002, ink on paper, 8 x 12 in. Visit the CoSM Shop" at bounding box center [449, 363] width 1224 height 712
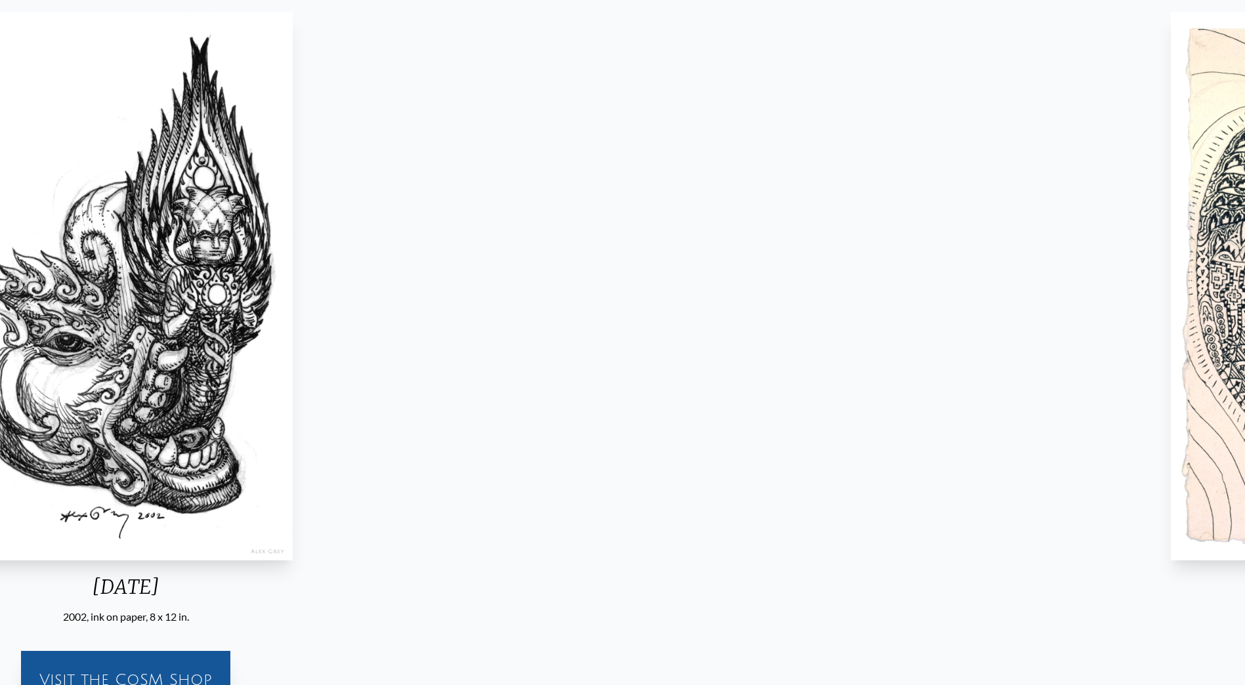
click at [32, 288] on img "24 / 71" at bounding box center [126, 286] width 335 height 548
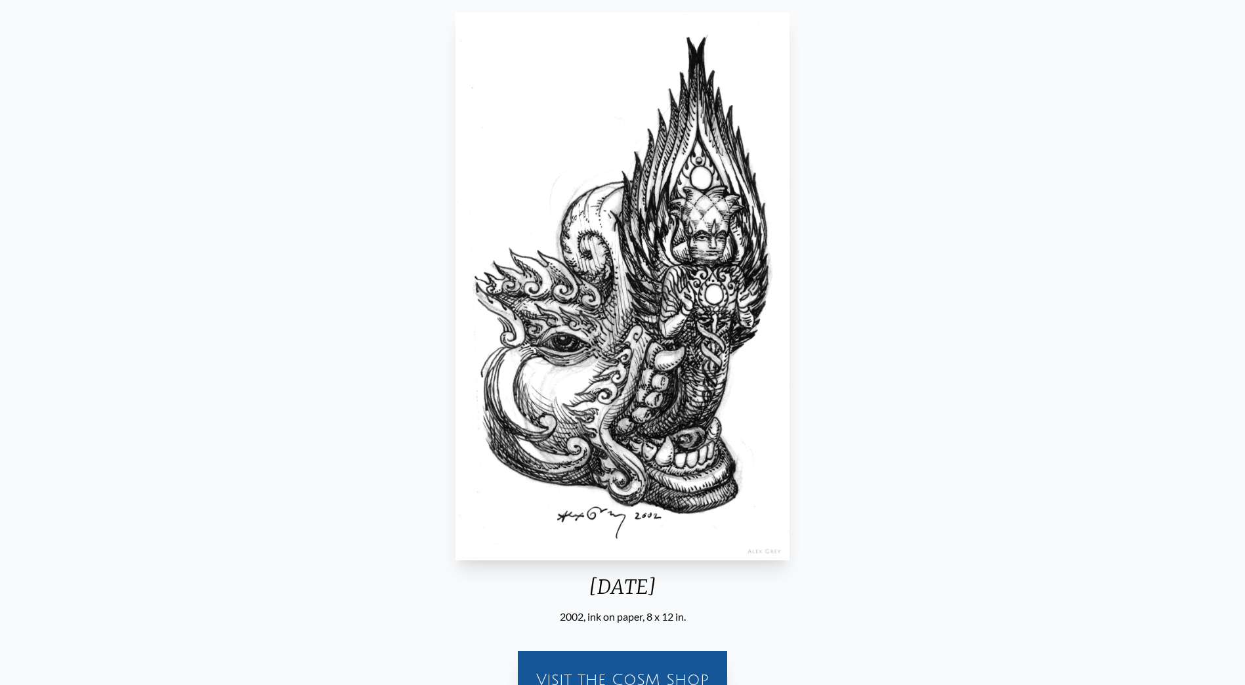
click at [803, 400] on div "[DATE] 2002, ink on paper, 8 x 12 in. Visit the CoSM Shop" at bounding box center [623, 363] width 1224 height 712
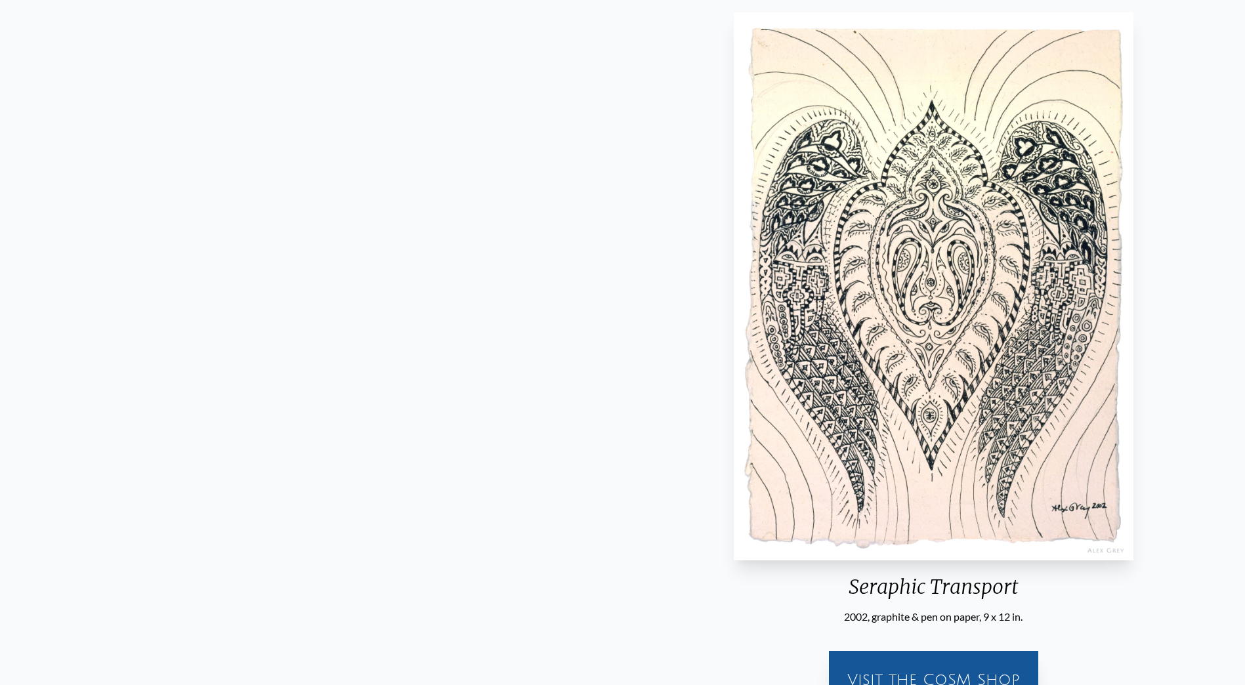
click at [0, 439] on html "Art Writings About" at bounding box center [622, 372] width 1245 height 1019
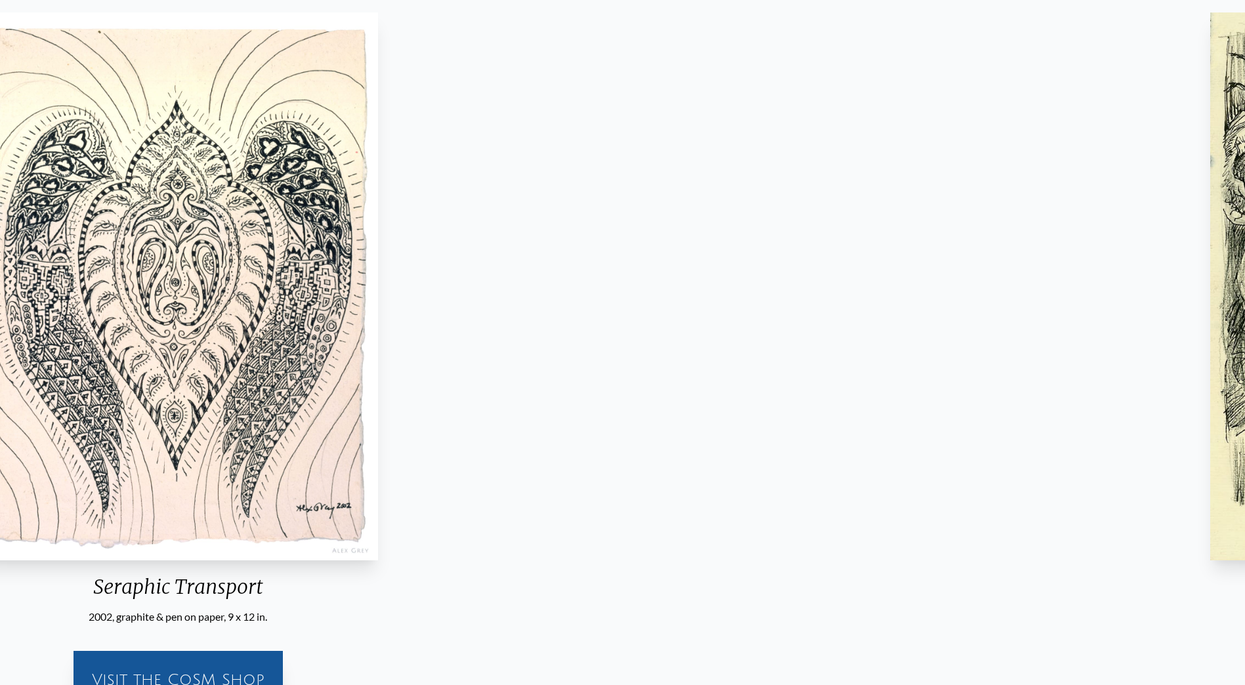
click at [0, 242] on html "Art Writings About" at bounding box center [622, 372] width 1245 height 1019
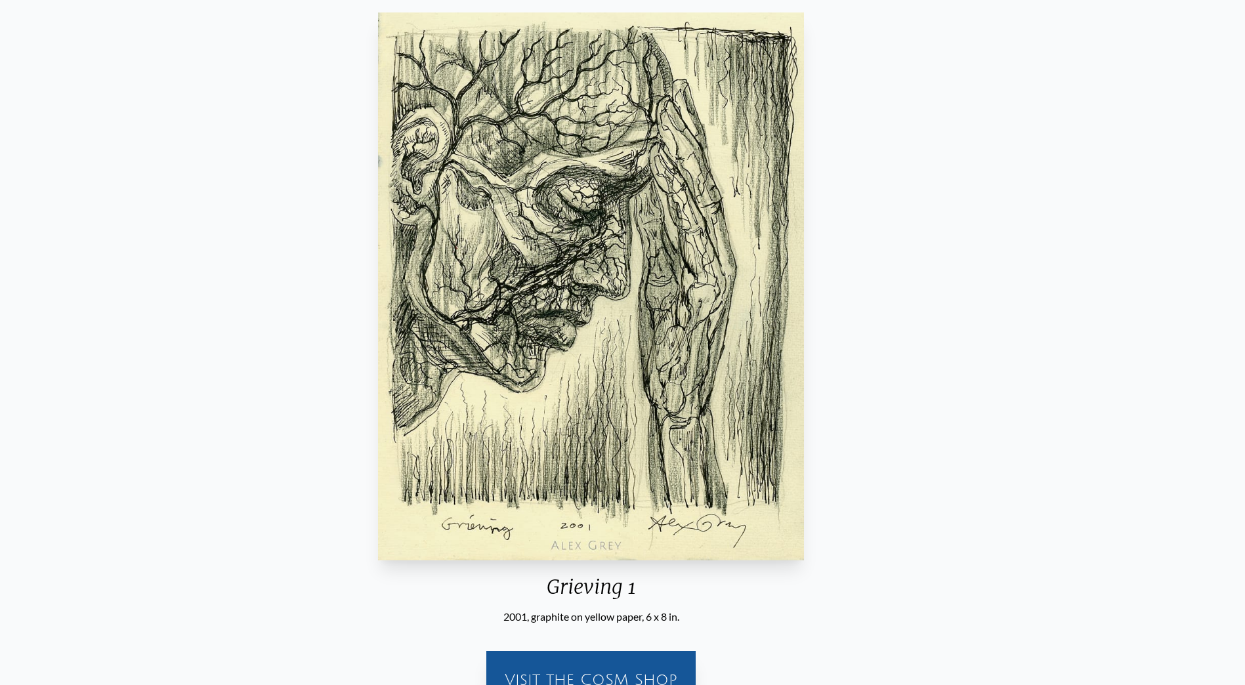
click at [0, 278] on html "Art Writings About" at bounding box center [622, 372] width 1245 height 1019
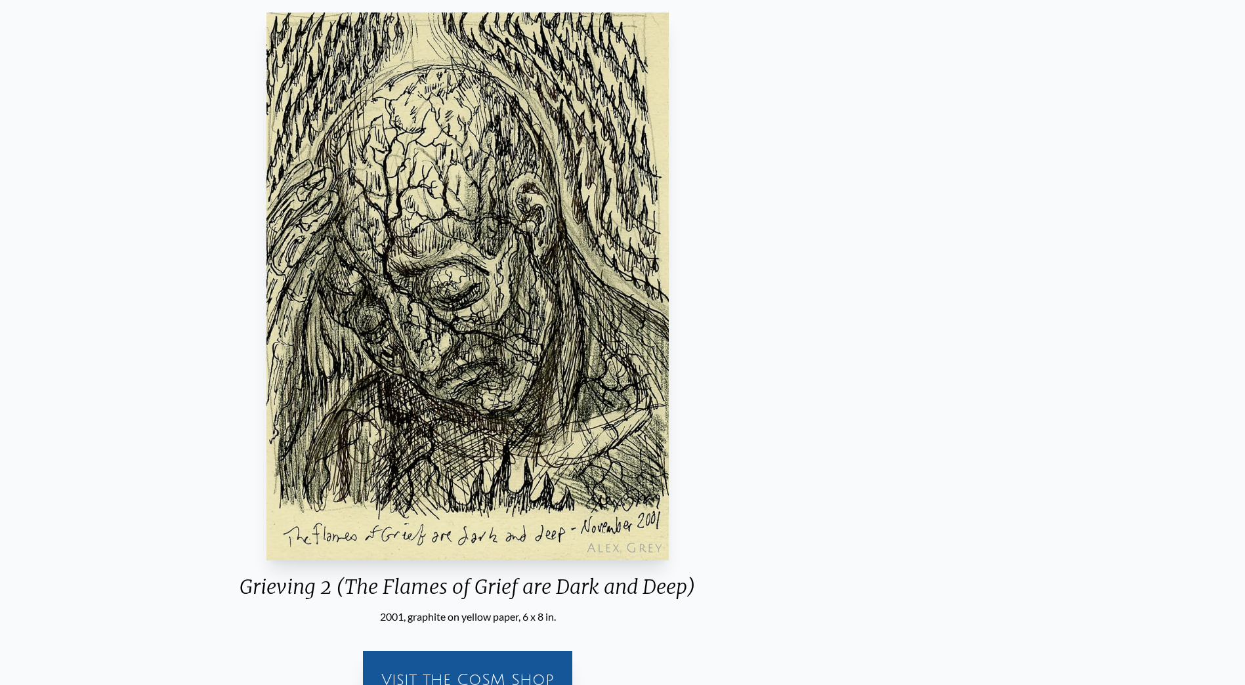
click at [308, 288] on img "27 / 71" at bounding box center [468, 286] width 402 height 548
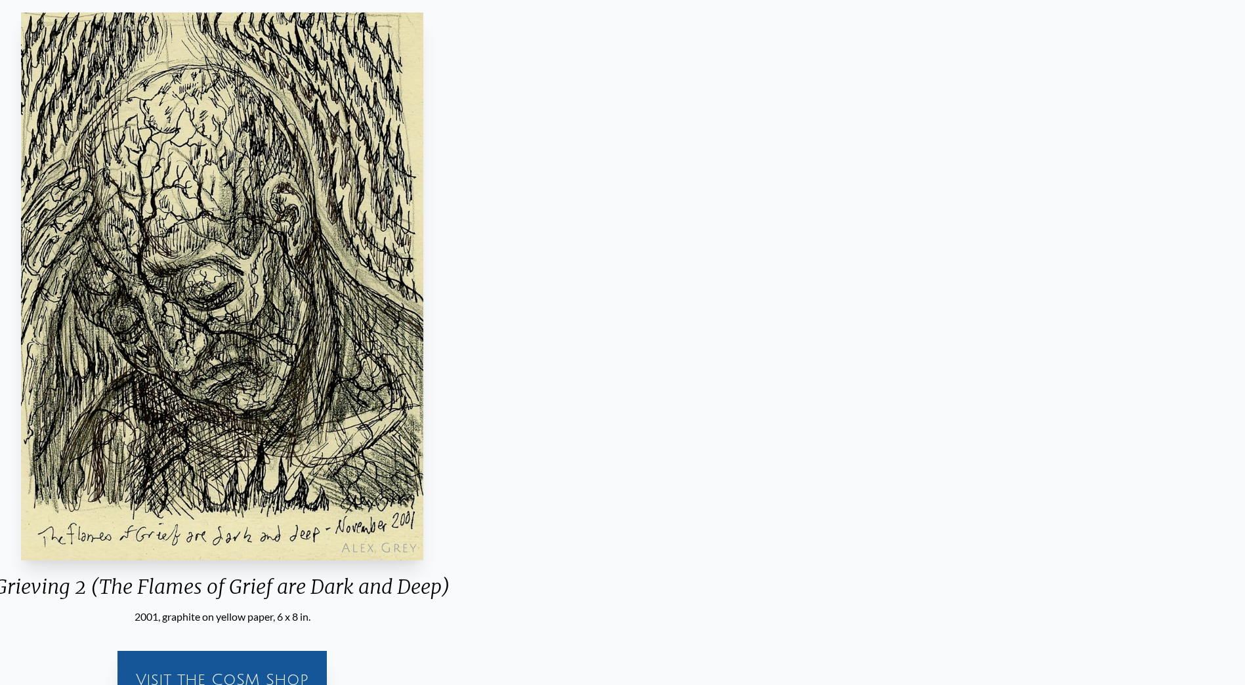
click at [0, 272] on html "Art Writings About" at bounding box center [622, 372] width 1245 height 1019
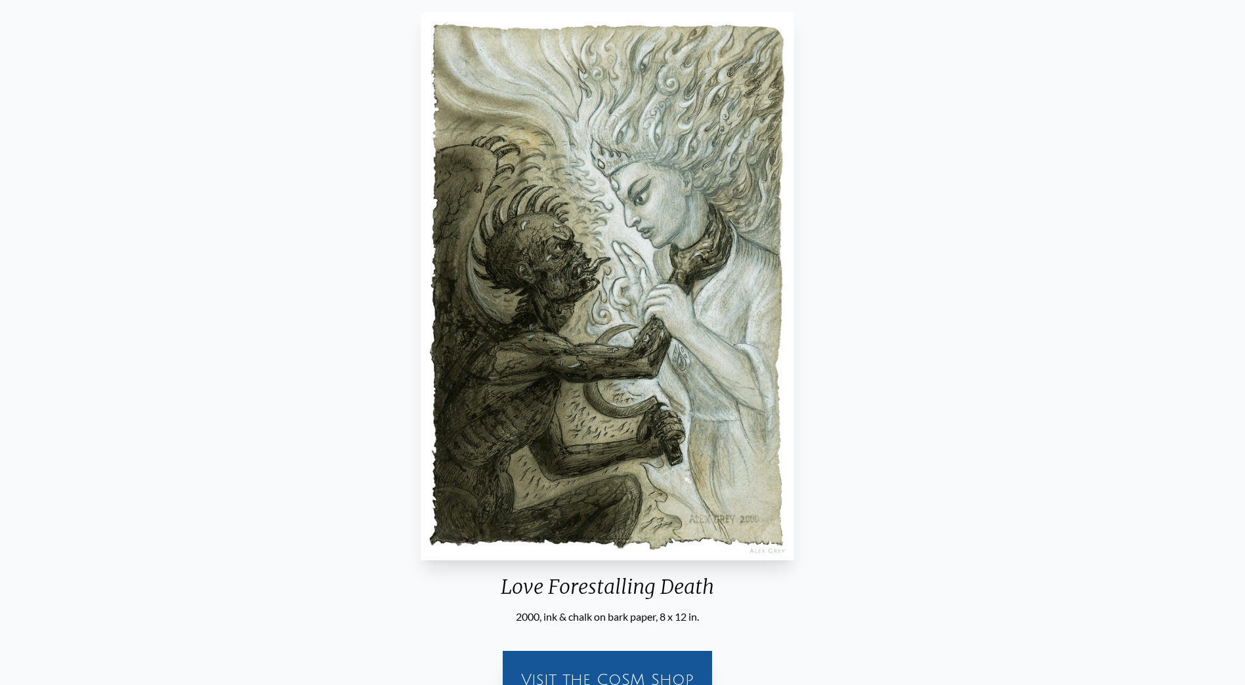
click at [0, 240] on html "Art Writings About" at bounding box center [622, 372] width 1245 height 1019
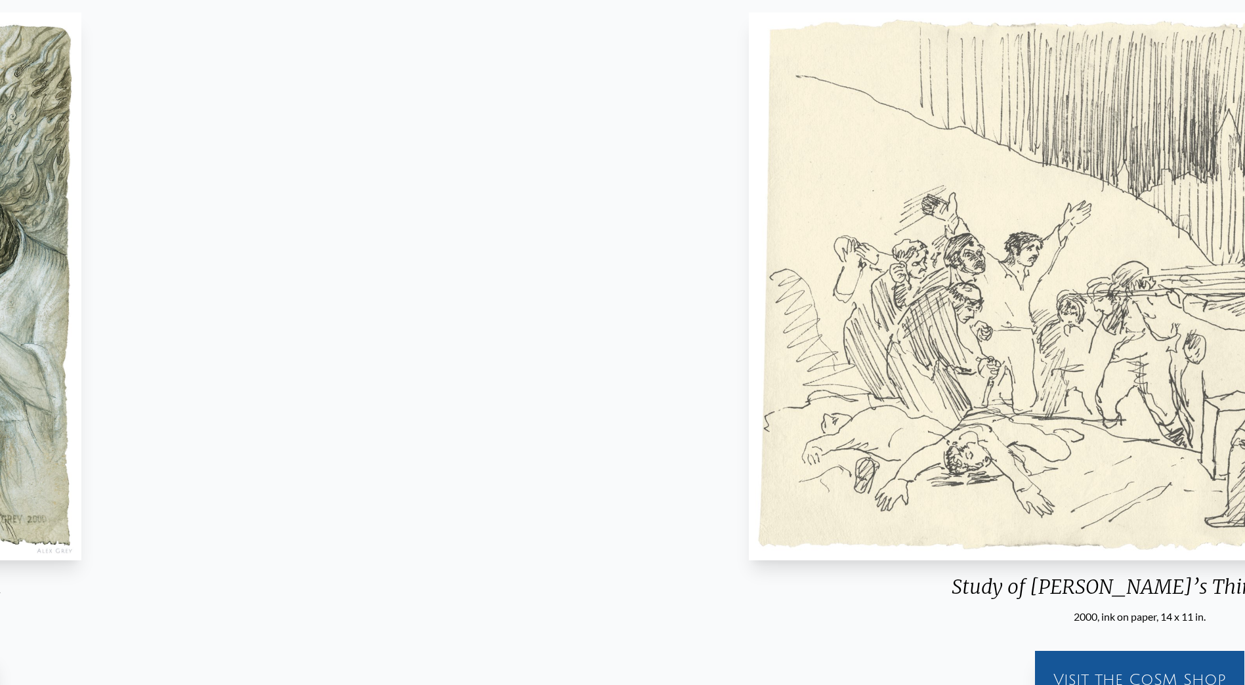
click at [0, 371] on html "Art Writings About" at bounding box center [622, 372] width 1245 height 1019
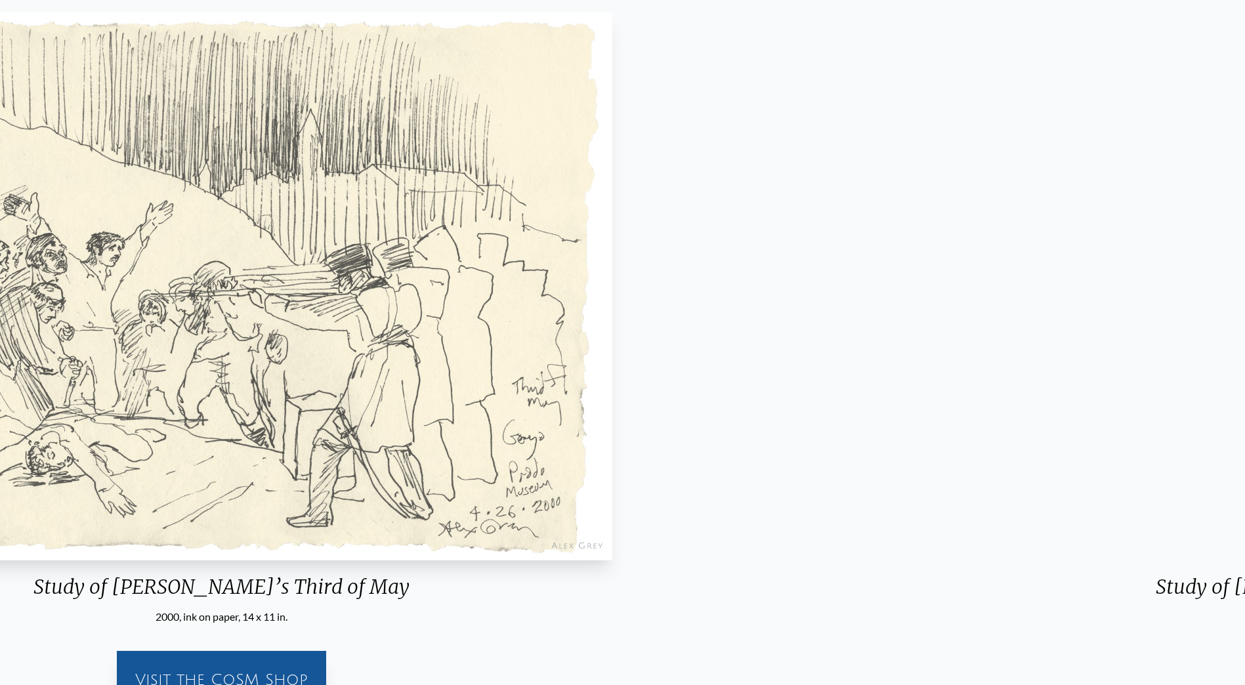
click at [0, 264] on html "Art Writings About" at bounding box center [622, 372] width 1245 height 1019
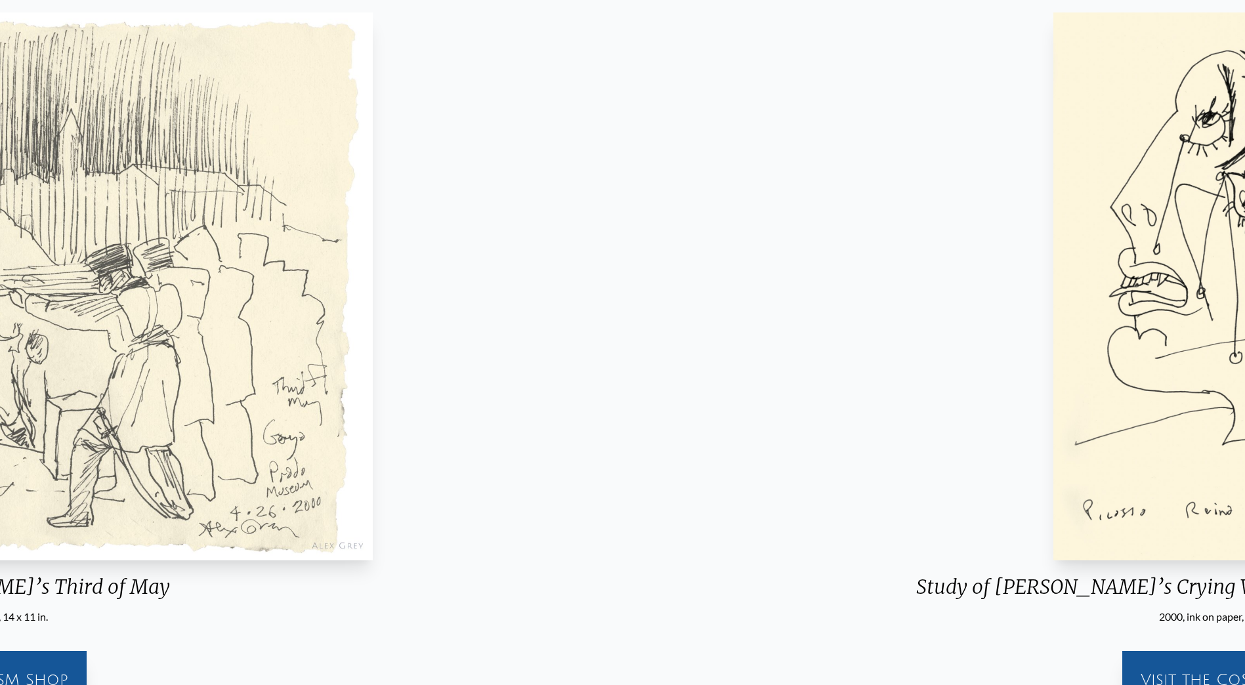
click at [0, 121] on html "Art Writings About" at bounding box center [622, 372] width 1245 height 1019
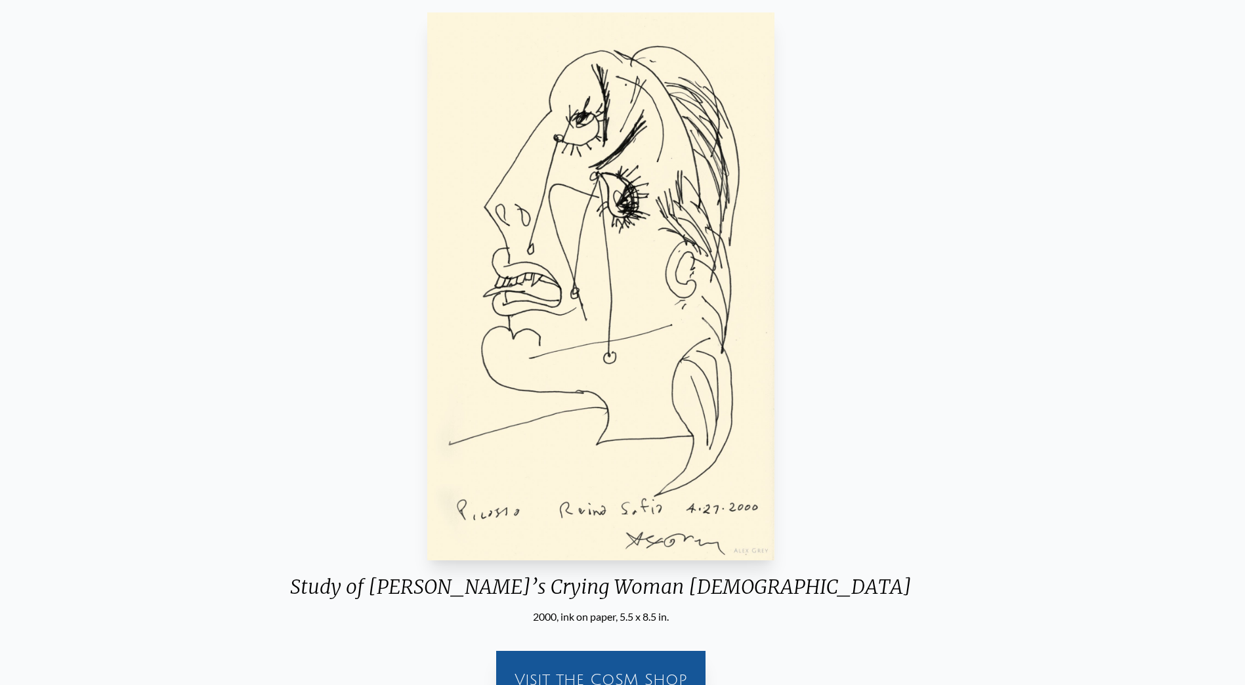
click at [427, 196] on img "30 / 71" at bounding box center [600, 286] width 347 height 548
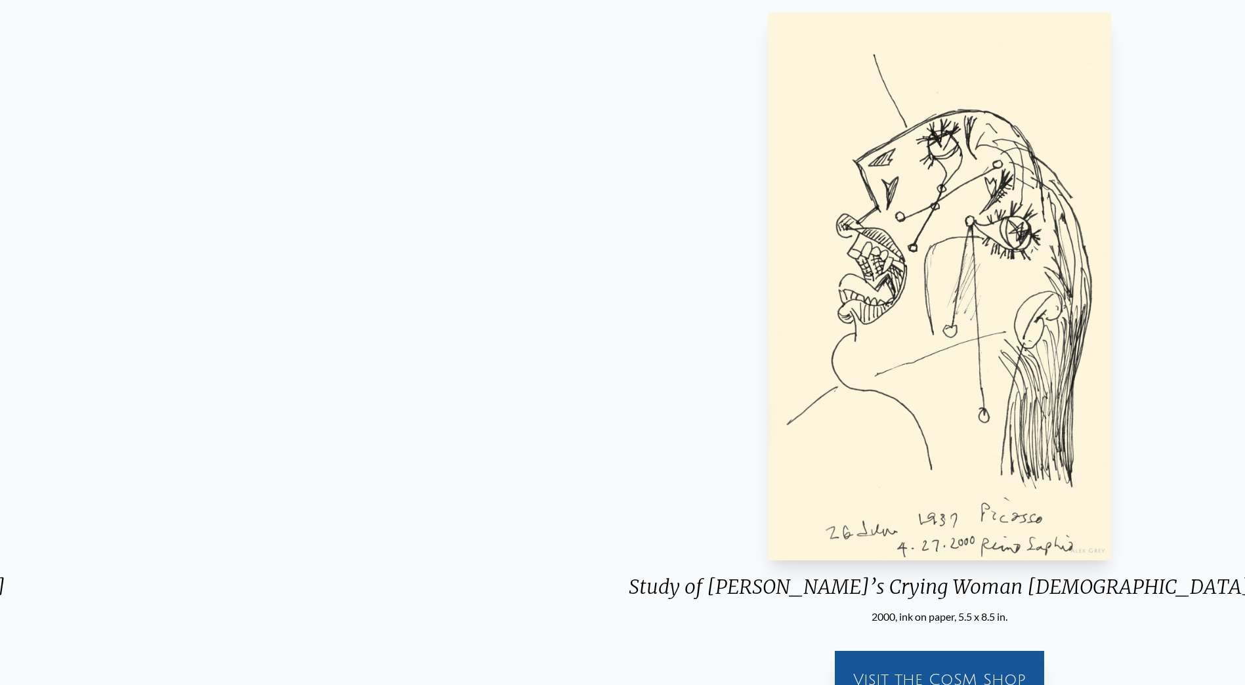
click at [0, 72] on html "Art Writings About" at bounding box center [622, 372] width 1245 height 1019
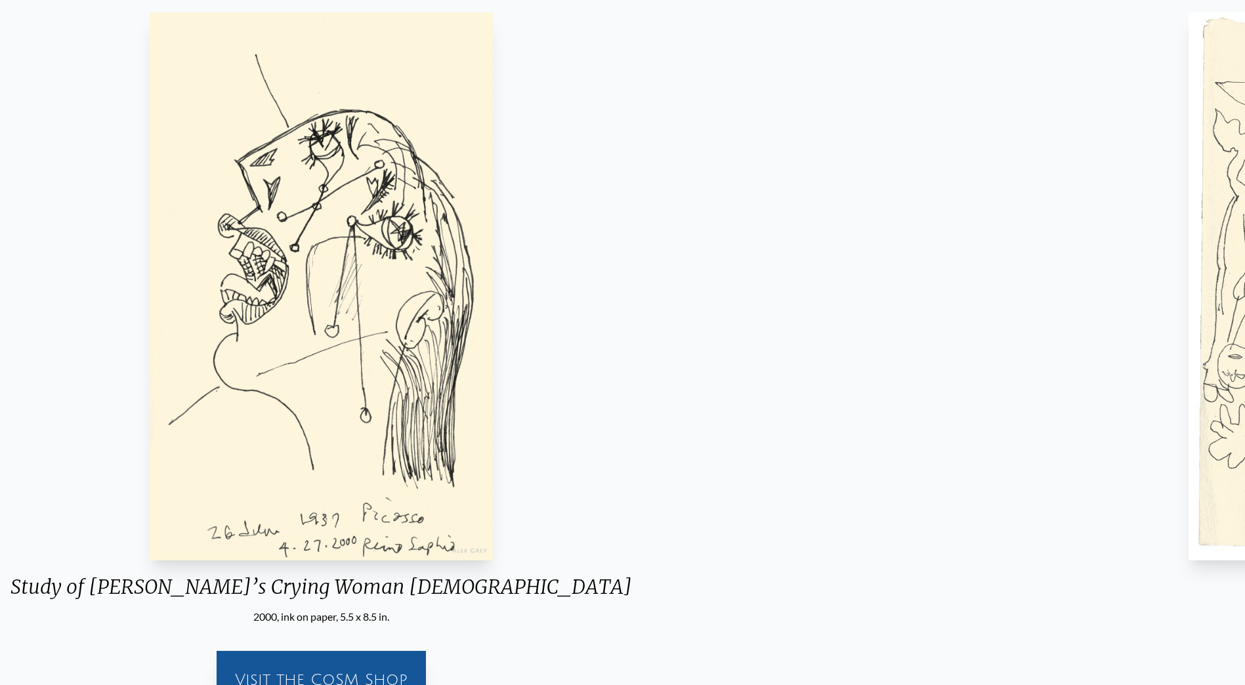
click at [271, 154] on img "31 / 71" at bounding box center [321, 286] width 343 height 548
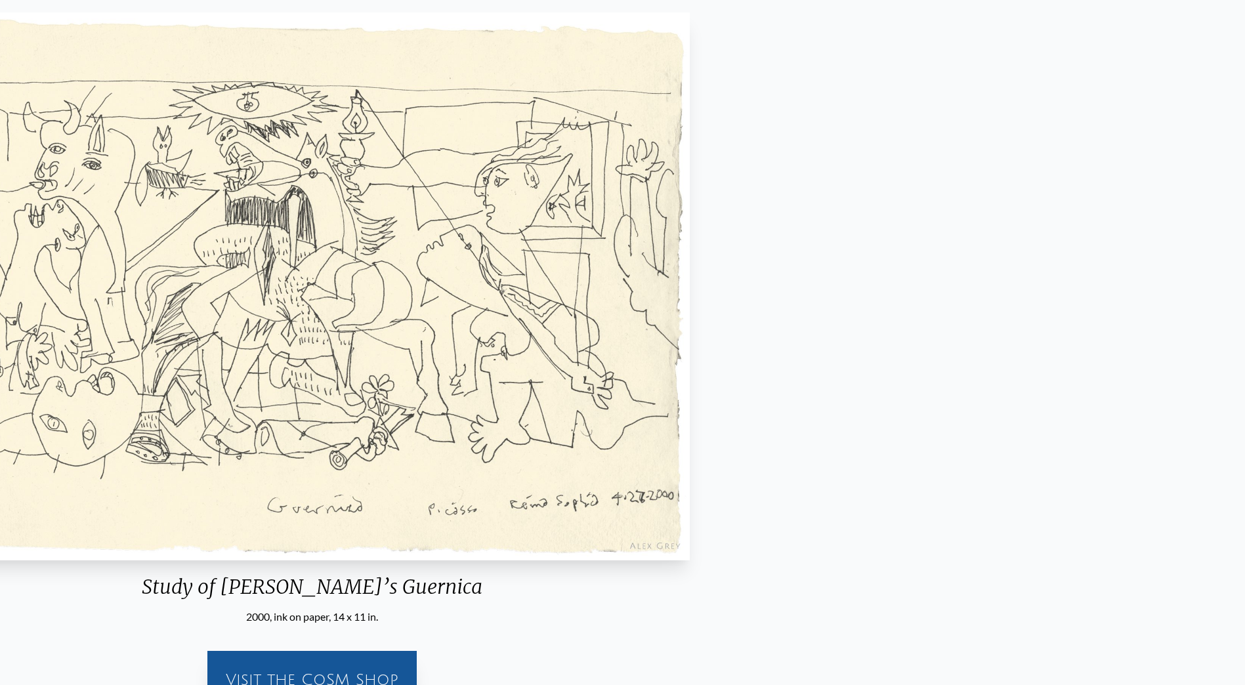
click at [538, 183] on img "32 / 71" at bounding box center [312, 286] width 756 height 548
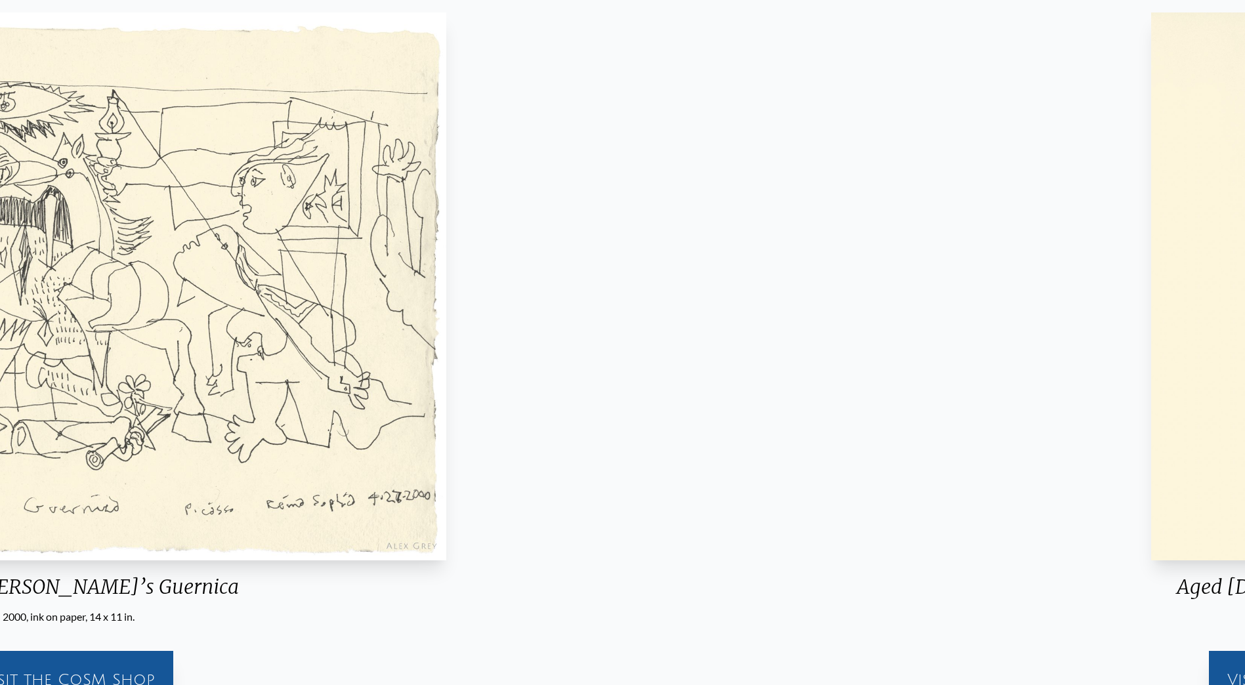
click at [333, 149] on img "32 / 71" at bounding box center [69, 286] width 756 height 548
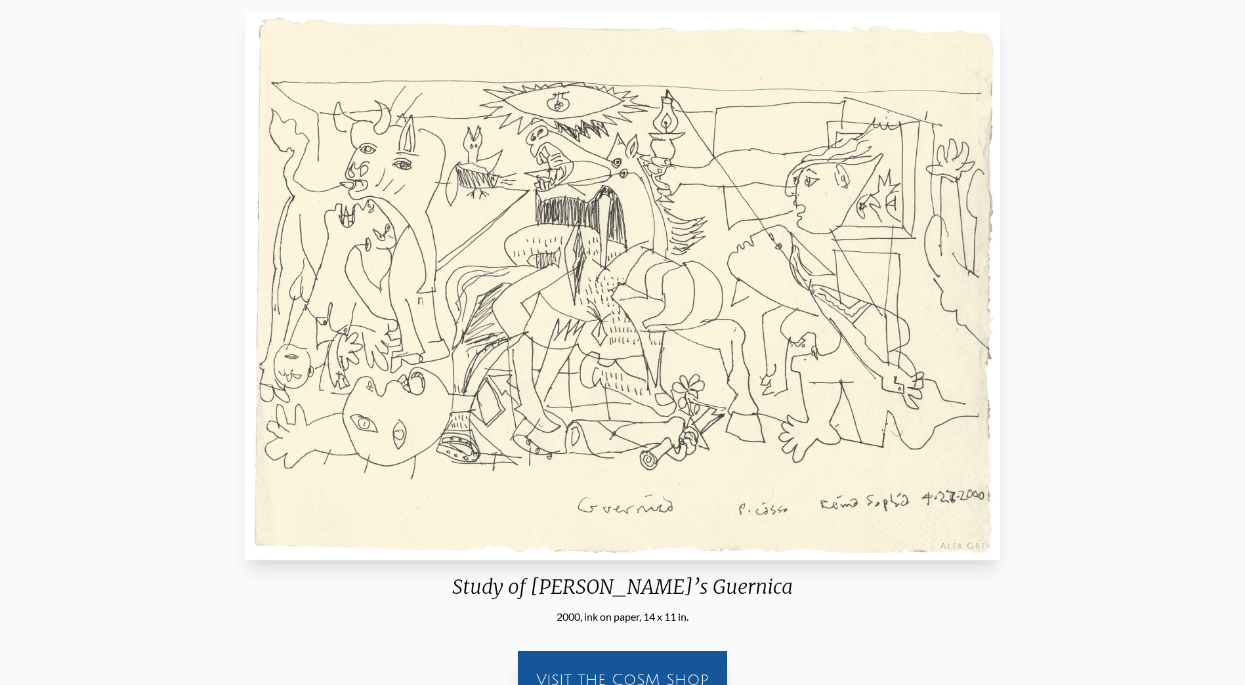
click at [394, 124] on img "32 / 71" at bounding box center [623, 286] width 756 height 548
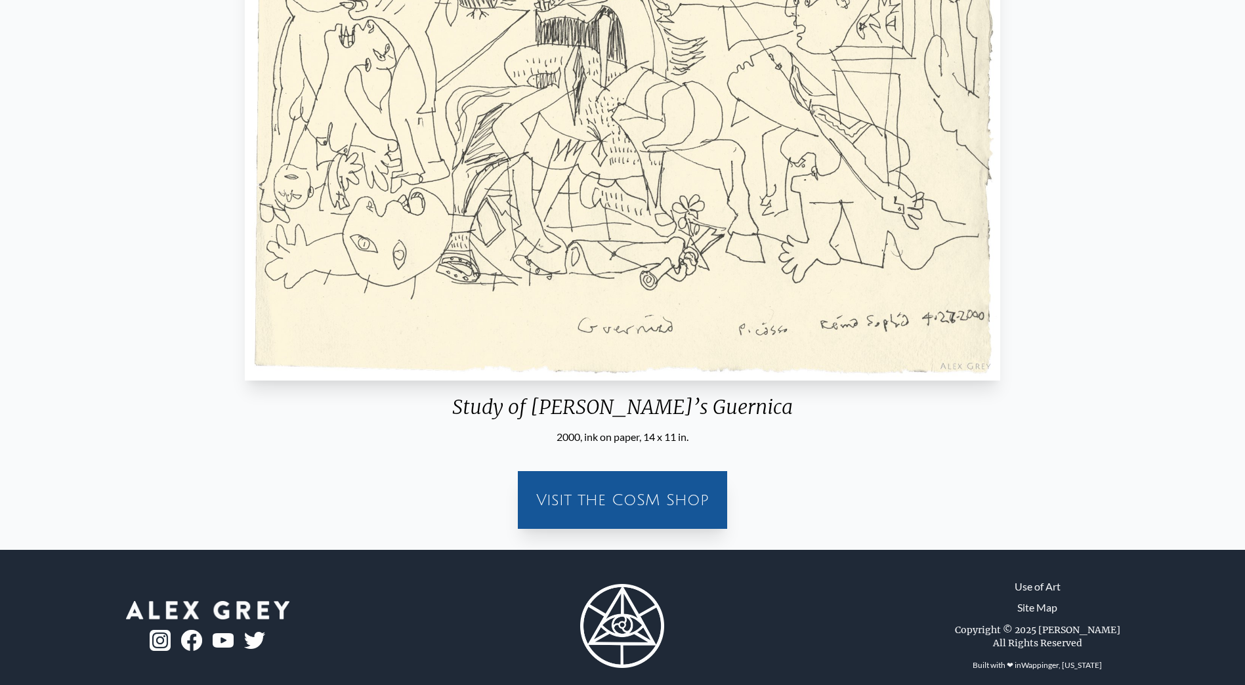
scroll to position [334, 0]
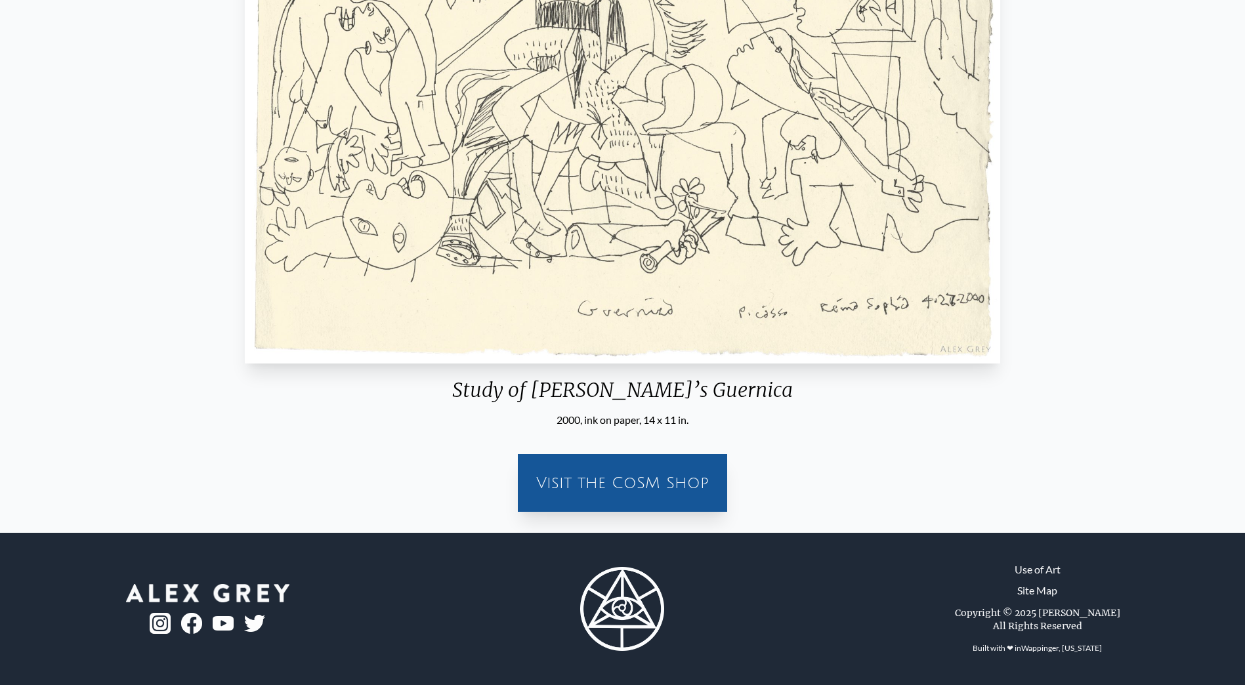
click at [1207, 146] on div "Study of [PERSON_NAME]’s Guernica 2000, ink on paper, 14 x 11 in. Visit the CoS…" at bounding box center [623, 166] width 1224 height 712
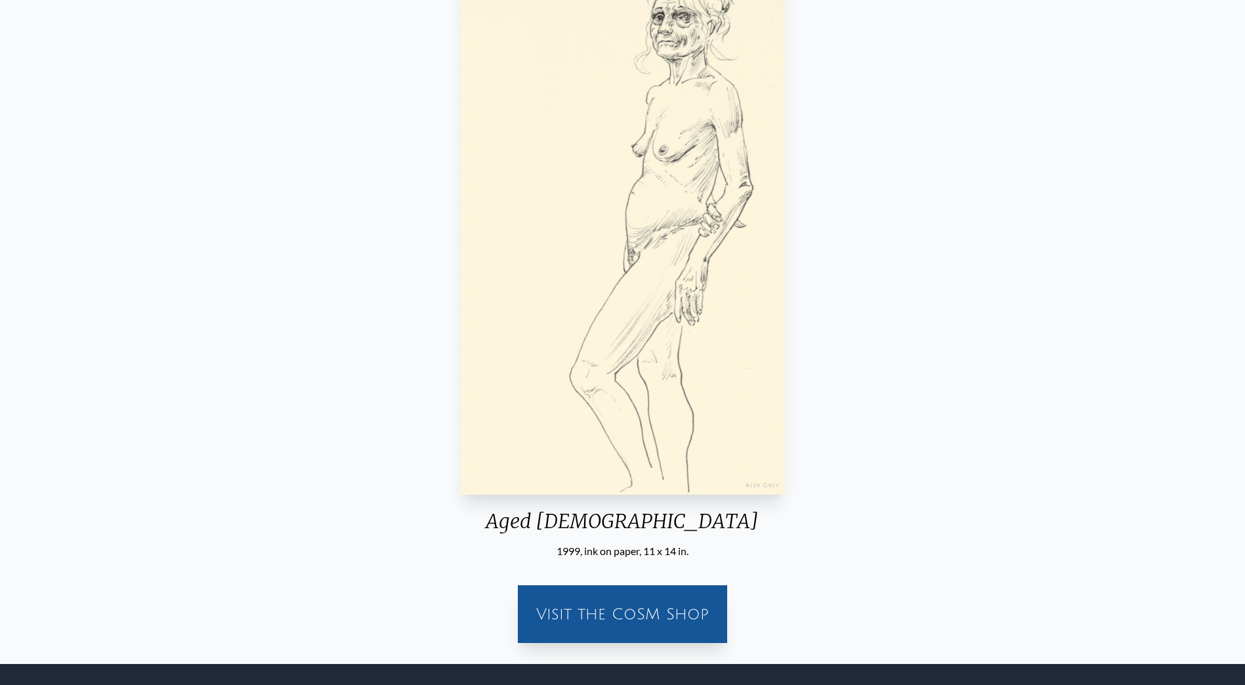
scroll to position [137, 0]
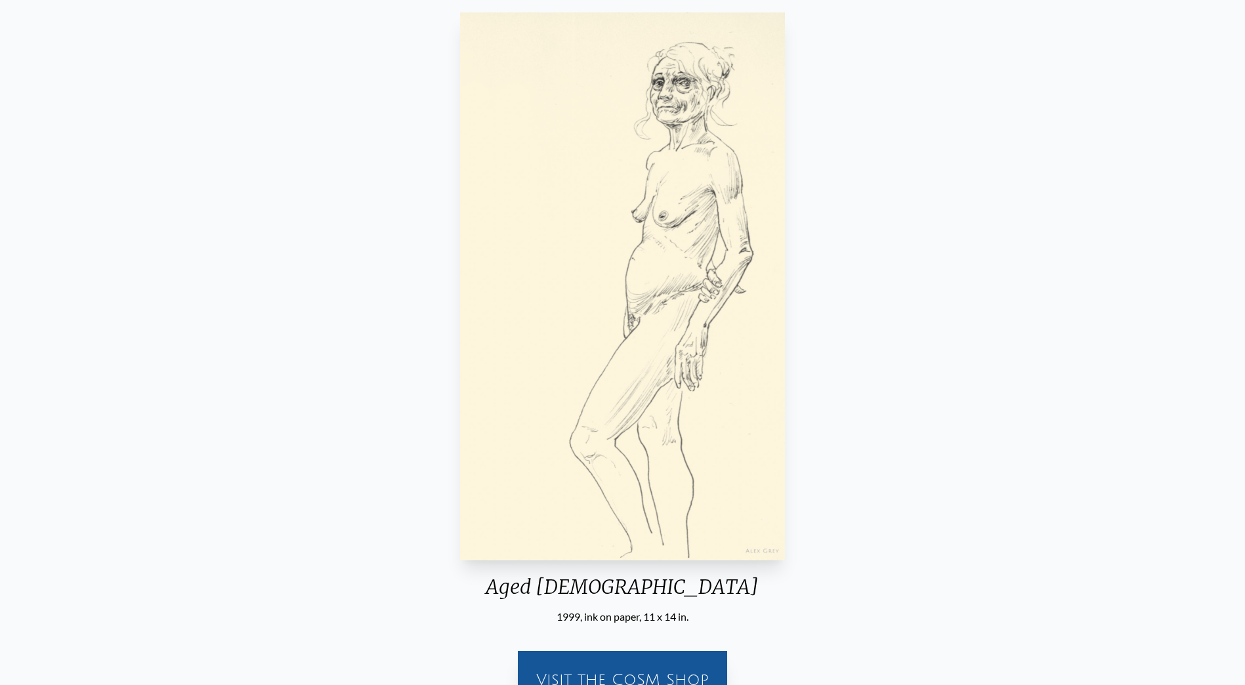
click at [1191, 189] on div "Aged [DEMOGRAPHIC_DATA] 1999, ink on paper, 11 x 14 in. Visit the CoSM Shop" at bounding box center [623, 363] width 1224 height 712
click at [1041, 194] on div "Aged [DEMOGRAPHIC_DATA] 1999, ink on paper, 11 x 14 in. Visit the CoSM Shop" at bounding box center [623, 363] width 1224 height 712
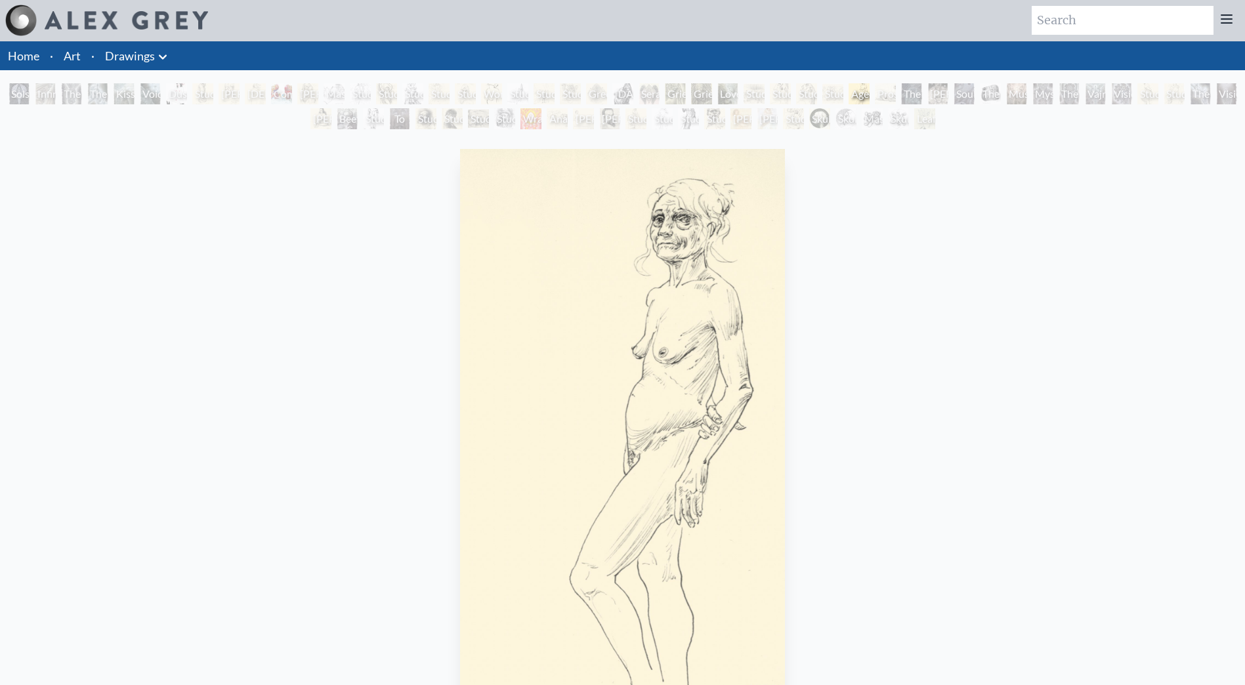
scroll to position [0, 0]
click at [804, 120] on div "Solstice Angel Infinity Angel The Love Held Between Us The Medium Kiss of the […" at bounding box center [622, 109] width 1245 height 50
click at [813, 120] on div "Skull Fetus" at bounding box center [819, 119] width 21 height 21
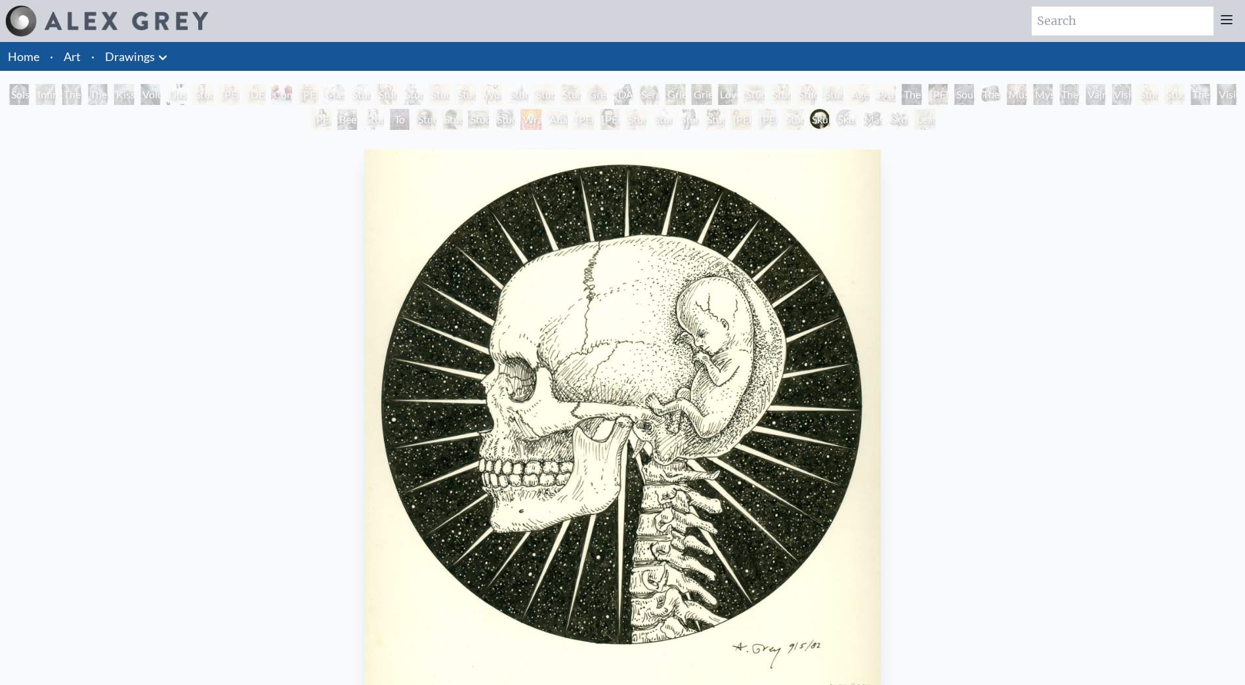
click at [813, 120] on div "Skull Fetus" at bounding box center [819, 119] width 21 height 21
click at [773, 121] on div "[PERSON_NAME] Pregnant & Sleeping" at bounding box center [767, 119] width 21 height 21
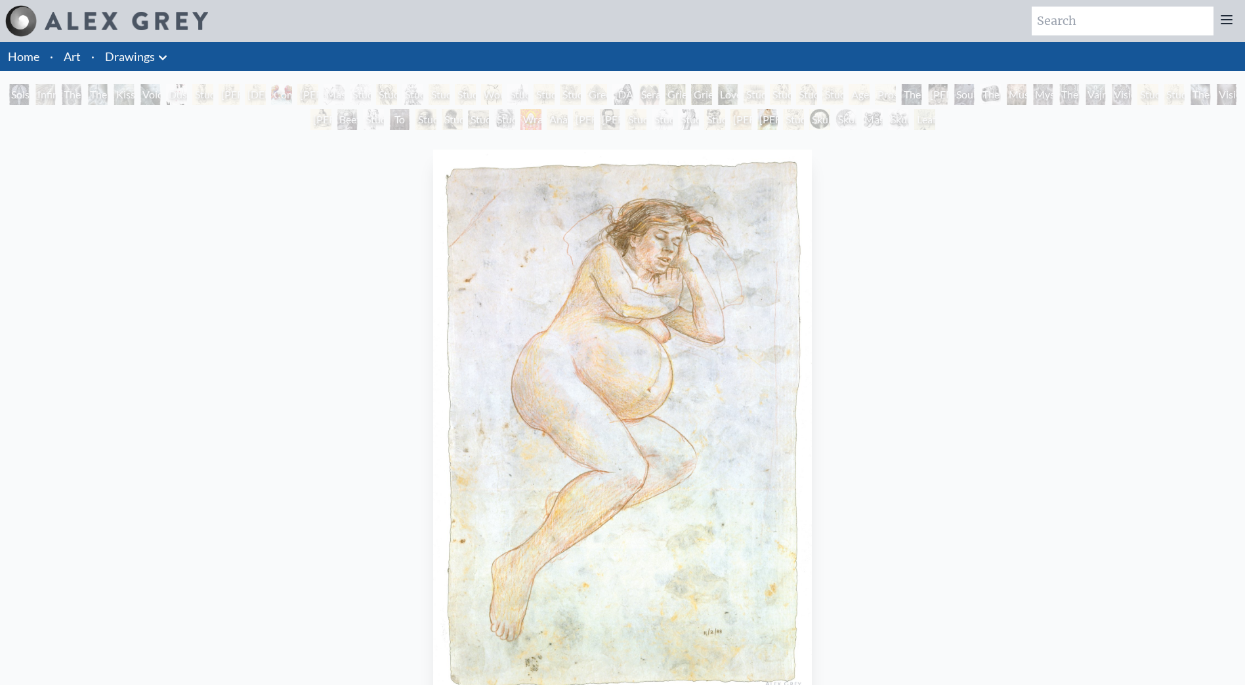
click at [922, 121] on div "Leaf and Tree" at bounding box center [924, 119] width 21 height 21
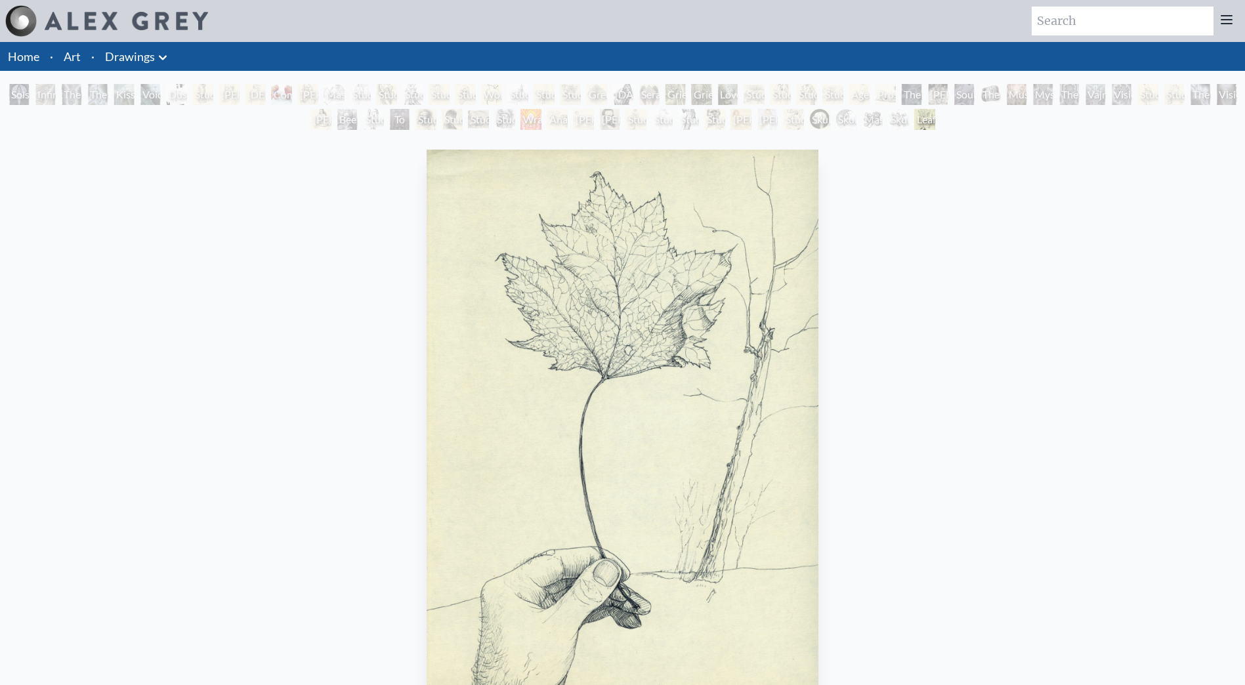
click at [883, 118] on div "Solstice Angel Infinity Angel The Love Held Between Us The Medium Kiss of the […" at bounding box center [622, 109] width 1245 height 50
click at [873, 119] on div "Master of Confusion" at bounding box center [872, 119] width 21 height 21
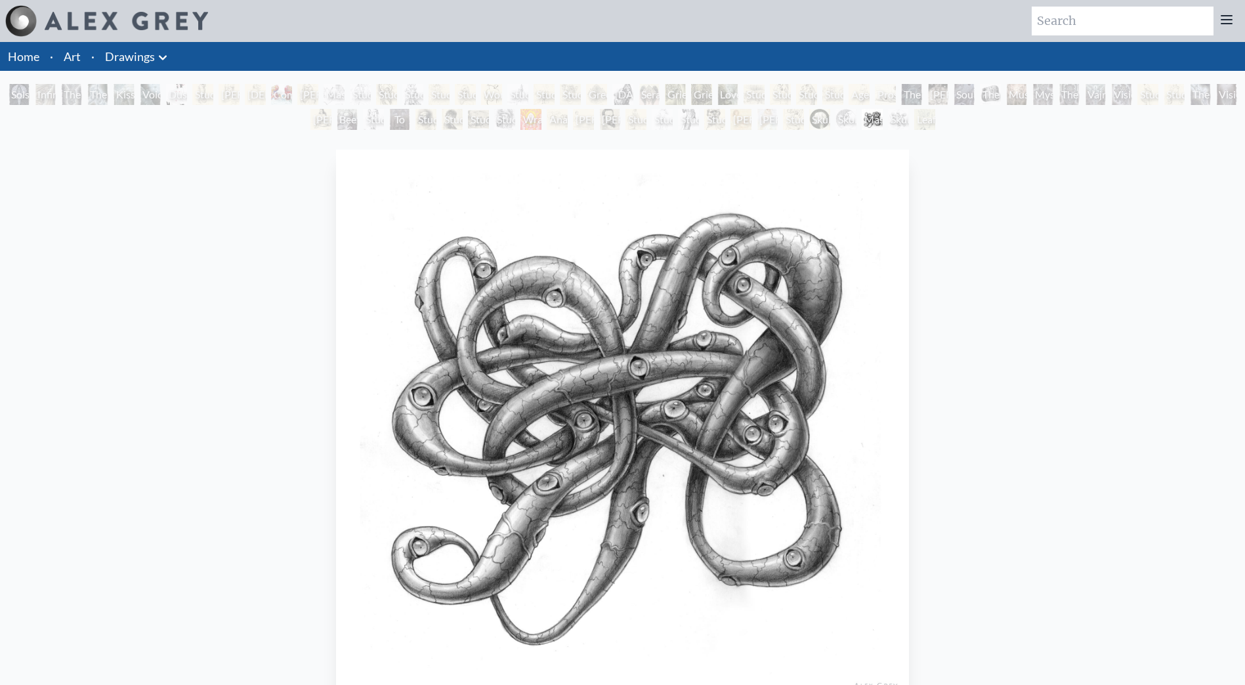
click at [809, 114] on div "Skull Fetus" at bounding box center [819, 119] width 21 height 21
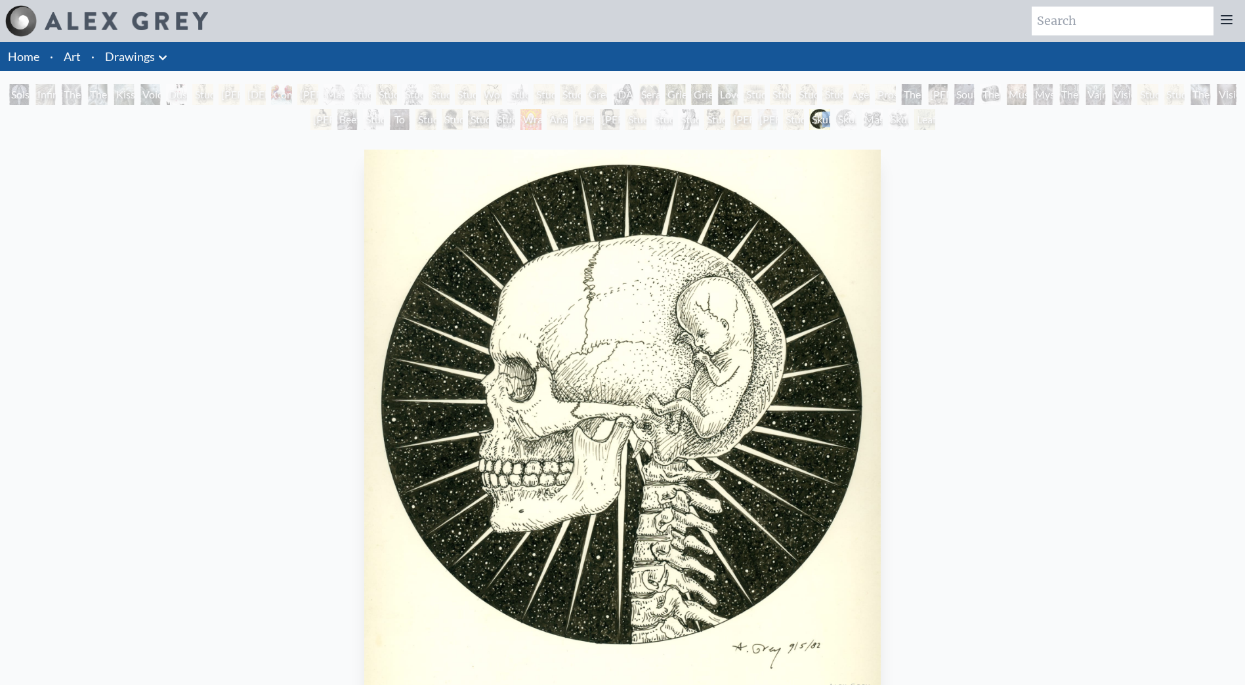
drag, startPoint x: 802, startPoint y: 114, endPoint x: 794, endPoint y: 116, distance: 8.3
click at [809, 116] on div "Skull Fetus" at bounding box center [819, 119] width 21 height 21
click at [774, 118] on div "[PERSON_NAME] Pregnant & Sleeping" at bounding box center [767, 119] width 21 height 21
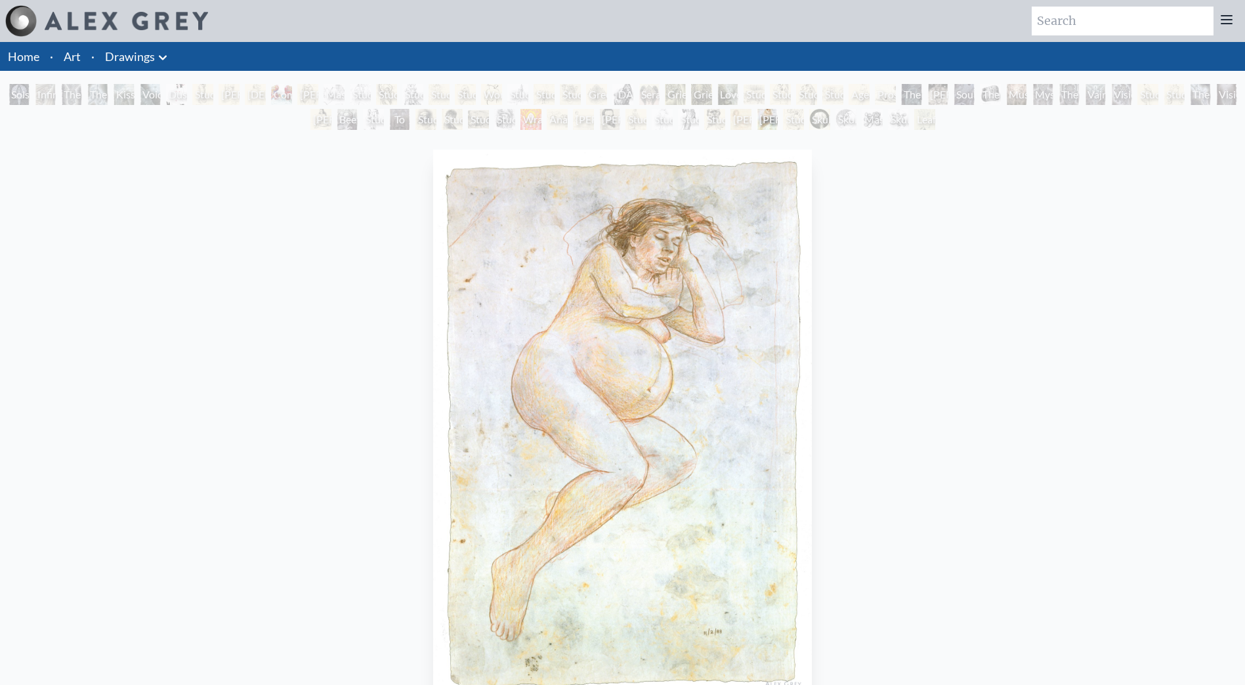
click at [679, 119] on div "Study of [PERSON_NAME] [PERSON_NAME]" at bounding box center [688, 119] width 21 height 21
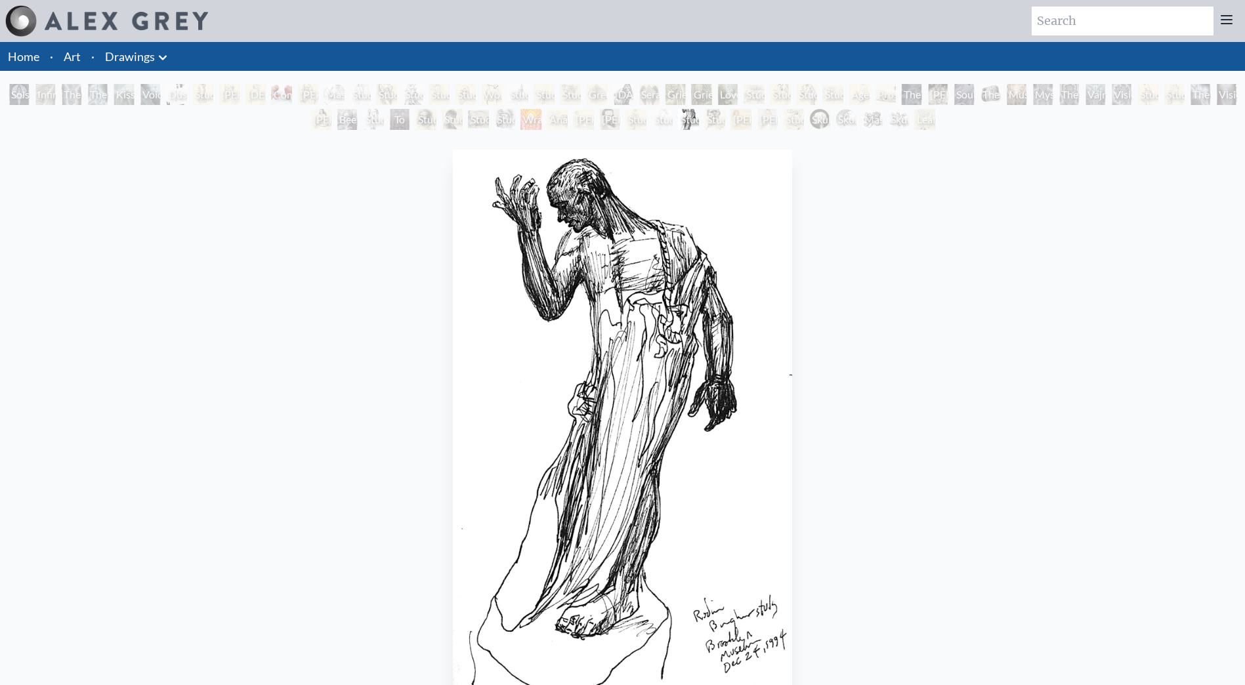
click at [619, 118] on div "[PERSON_NAME]" at bounding box center [609, 119] width 21 height 21
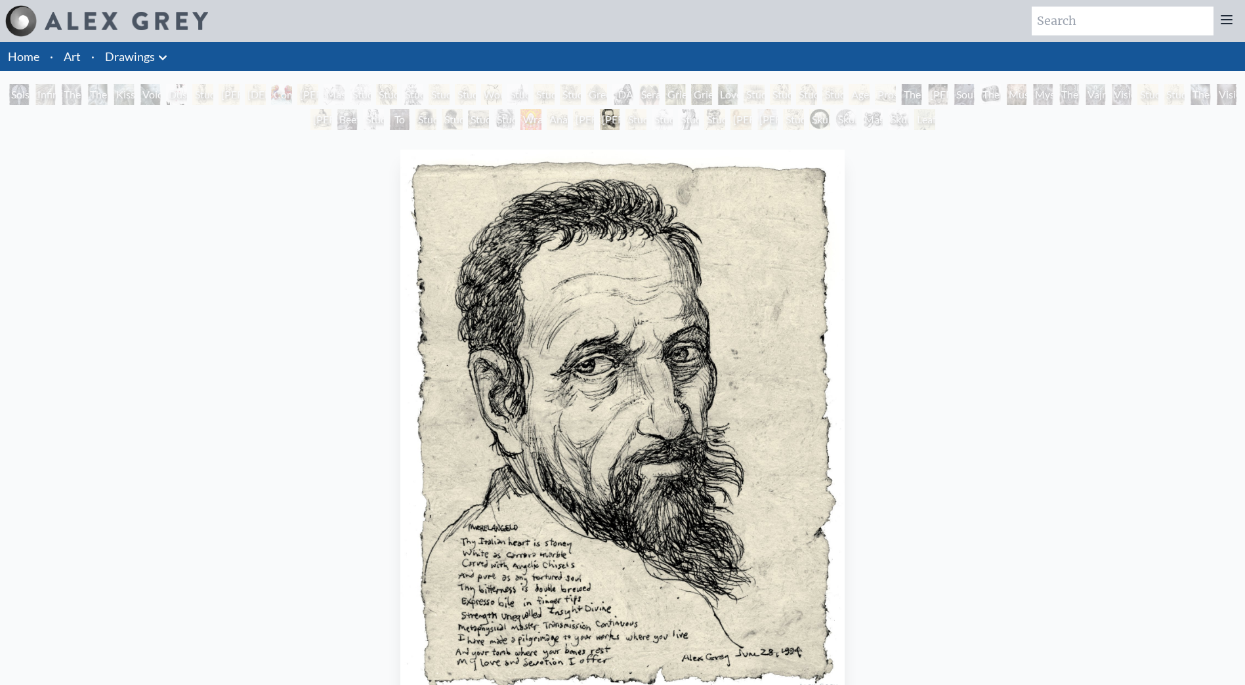
click at [599, 116] on div "[PERSON_NAME]" at bounding box center [609, 119] width 21 height 21
click at [567, 112] on div "Anatomy Lab" at bounding box center [557, 119] width 21 height 21
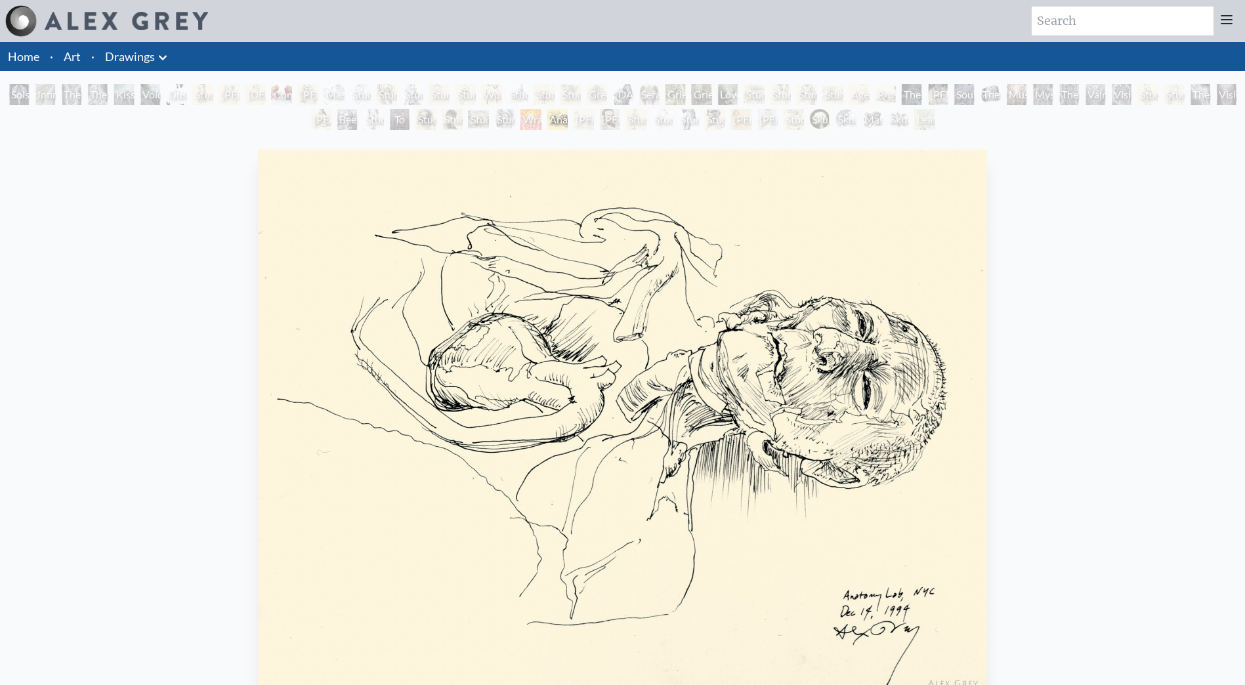
click at [523, 104] on div "Study of [PERSON_NAME]’s Easel" at bounding box center [517, 94] width 21 height 21
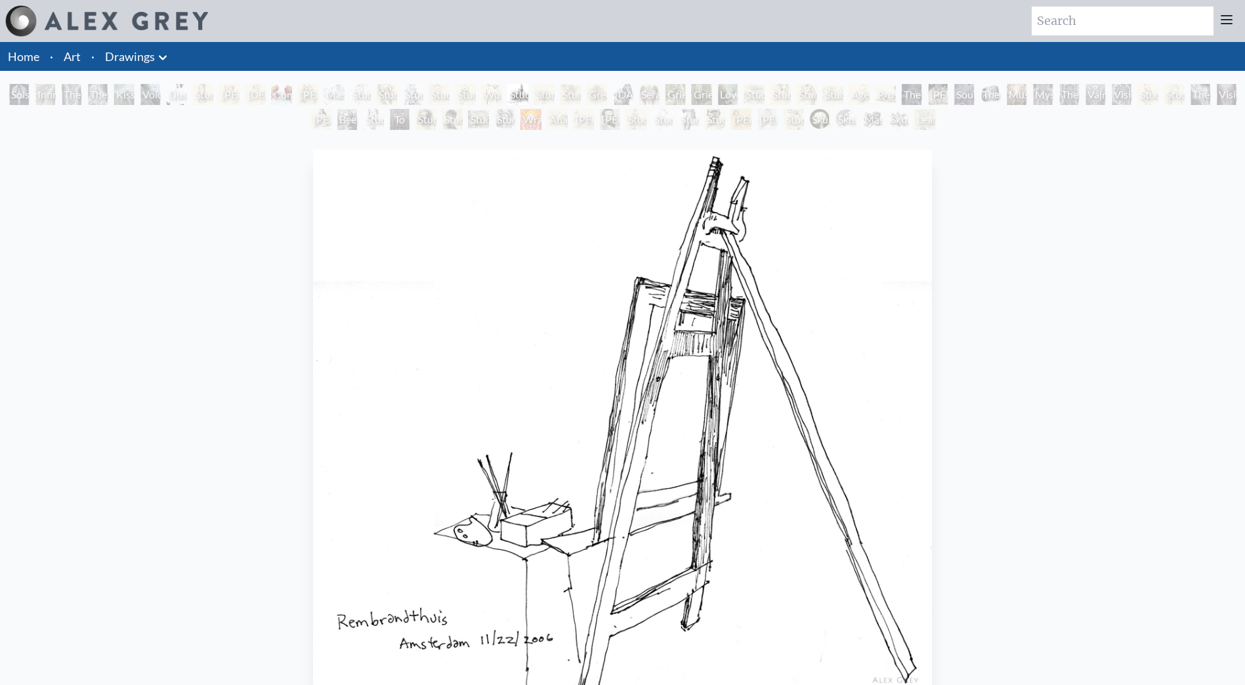
click at [523, 104] on div "Study of [PERSON_NAME]’s Easel" at bounding box center [517, 94] width 21 height 21
click at [396, 108] on div "Solstice Angel Infinity Angel The Love Held Between Us The Medium Kiss of the […" at bounding box center [622, 109] width 1245 height 50
click at [391, 95] on div "Study of [DEMOGRAPHIC_DATA] Separating Light from Darkness" at bounding box center [386, 94] width 21 height 21
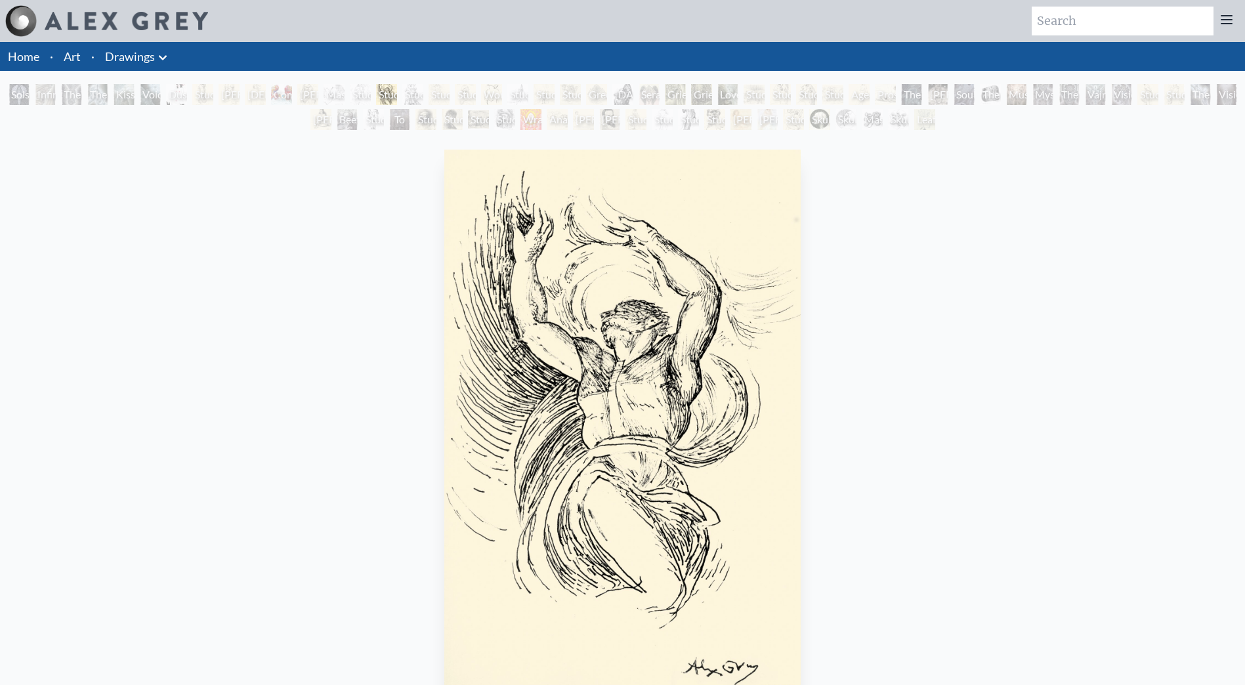
click at [341, 91] on div "Mask of the Face" at bounding box center [334, 94] width 21 height 21
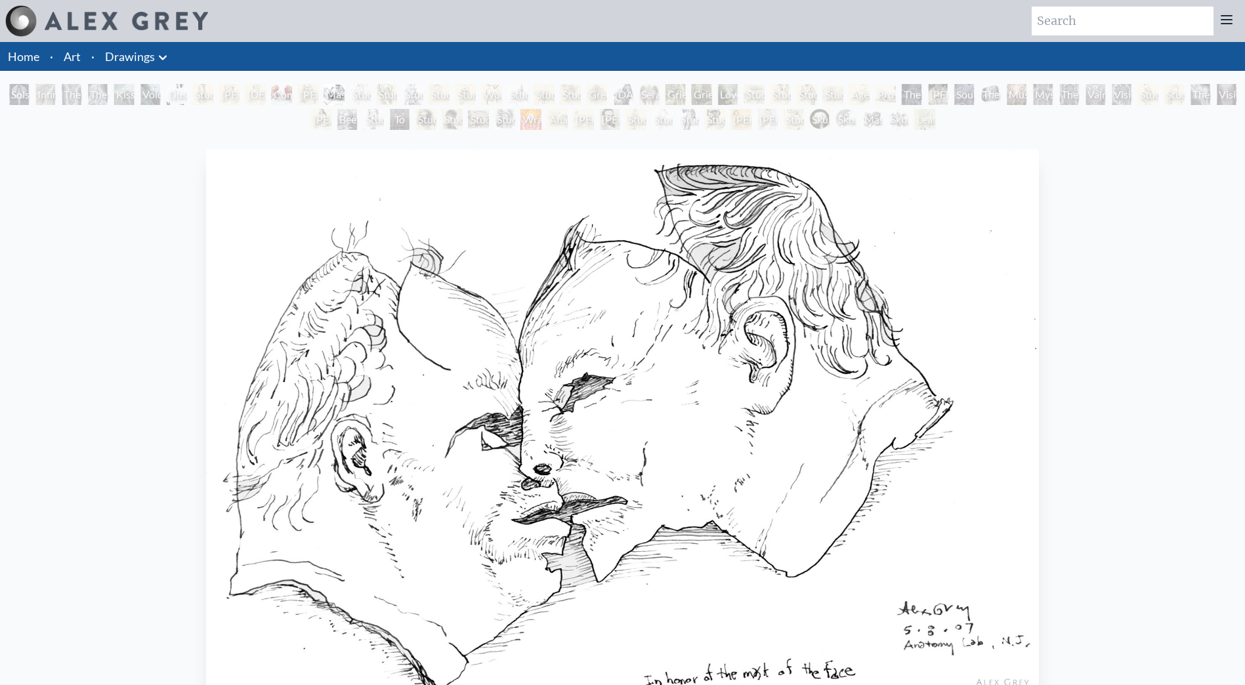
click at [314, 90] on div "[PERSON_NAME] & Child" at bounding box center [307, 94] width 21 height 21
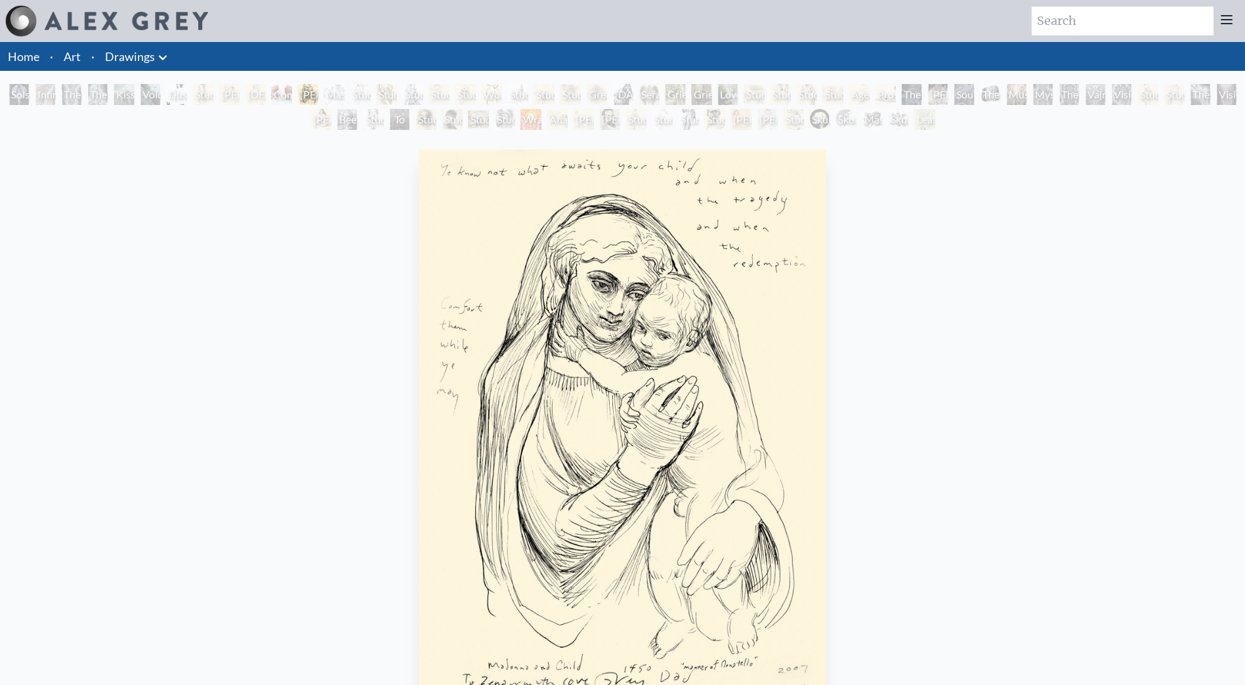
click at [286, 87] on div "Comparing Brains" at bounding box center [281, 94] width 21 height 21
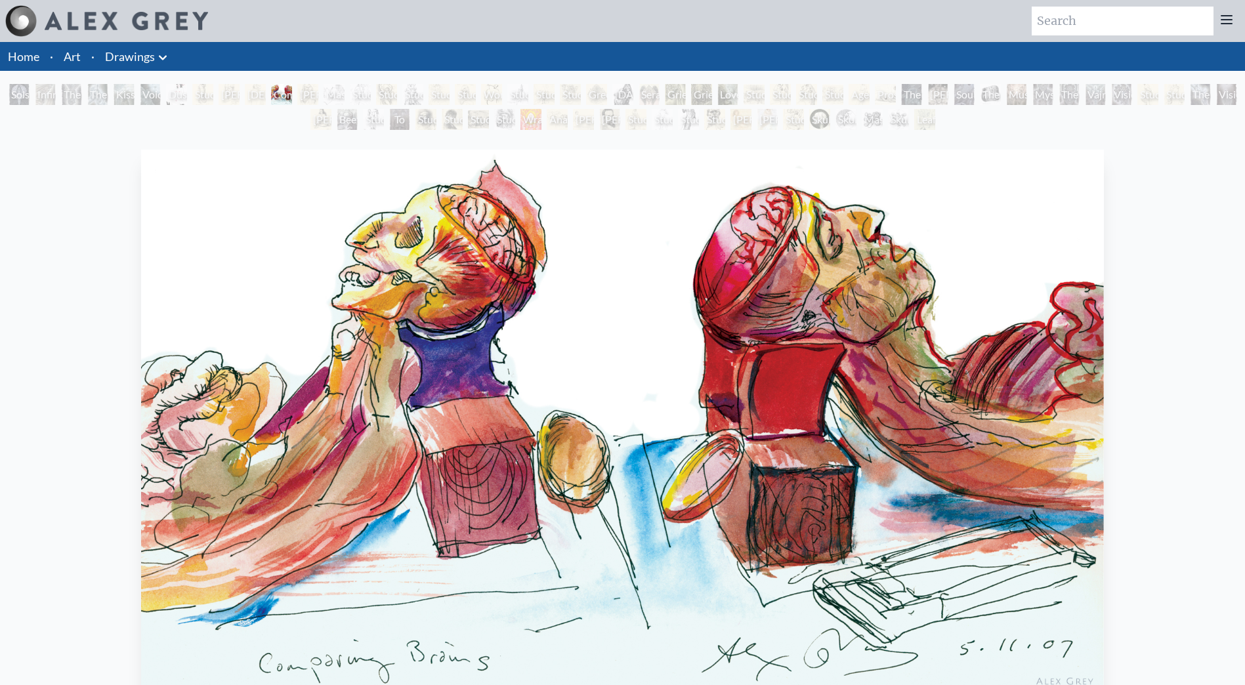
click at [274, 85] on div "Comparing Brains" at bounding box center [281, 94] width 21 height 21
click at [257, 85] on div "[DEMOGRAPHIC_DATA]" at bounding box center [255, 94] width 21 height 21
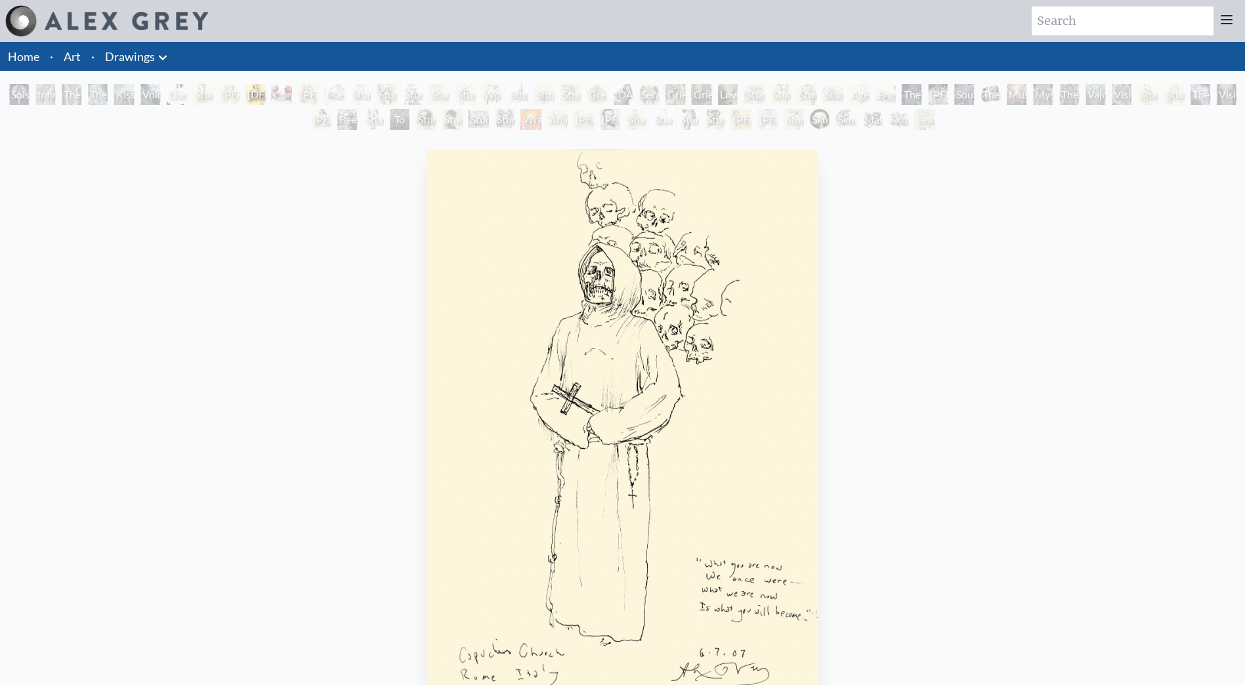
click at [257, 85] on div "[DEMOGRAPHIC_DATA]" at bounding box center [255, 94] width 21 height 21
click at [244, 89] on div "Solstice Angel Infinity Angel The Love Held Between Us The Medium Kiss of the […" at bounding box center [622, 109] width 1245 height 50
click at [238, 99] on div "[PERSON_NAME] by [PERSON_NAME] by [PERSON_NAME]" at bounding box center [229, 94] width 21 height 21
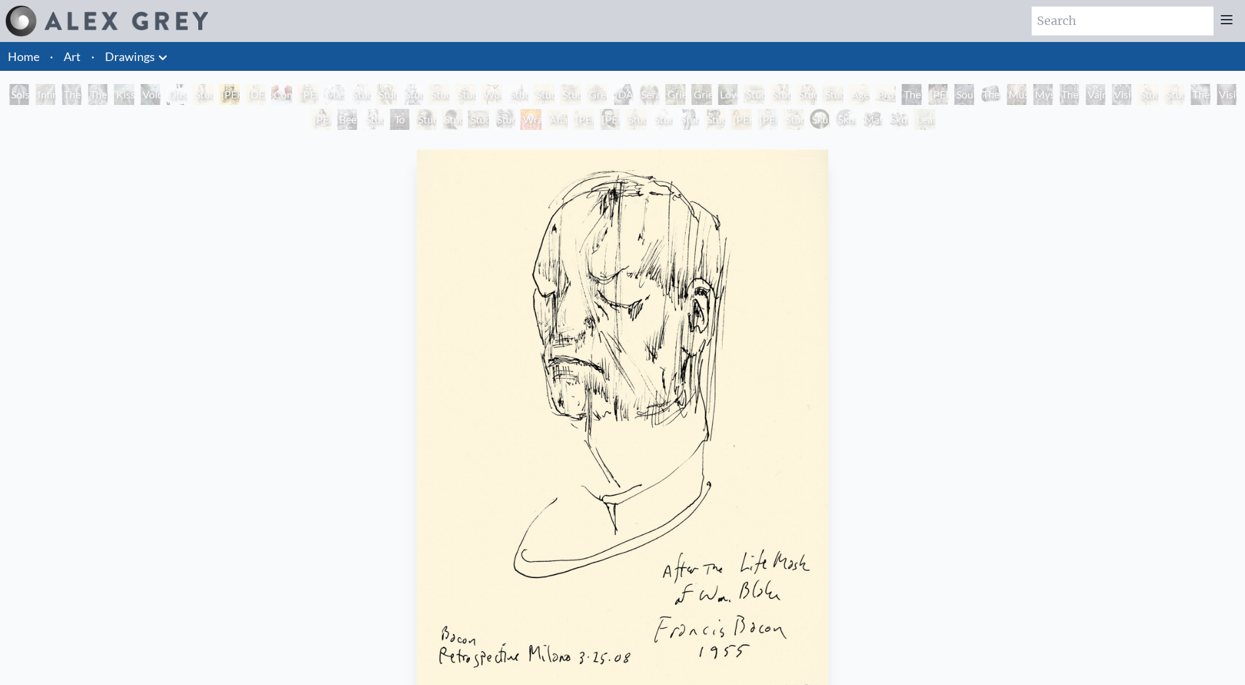
click at [234, 95] on div "[PERSON_NAME] by [PERSON_NAME] by [PERSON_NAME]" at bounding box center [229, 94] width 21 height 21
click at [213, 92] on div "Study of [PERSON_NAME] [PERSON_NAME]" at bounding box center [202, 94] width 21 height 21
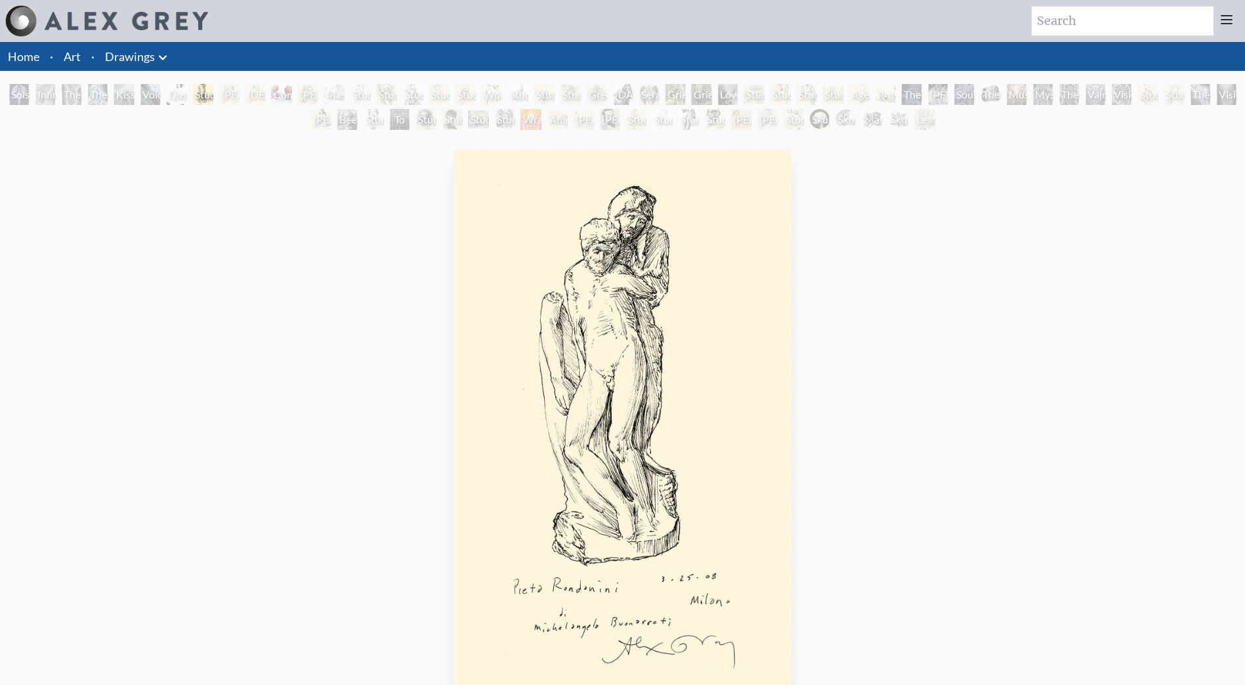
click at [213, 92] on div "Study of [PERSON_NAME] [PERSON_NAME]" at bounding box center [202, 94] width 21 height 21
click at [216, 119] on div "Solstice Angel Infinity Angel The Love Held Between Us The Medium Kiss of the […" at bounding box center [622, 109] width 1245 height 50
click at [133, 49] on link "Drawings" at bounding box center [130, 56] width 50 height 18
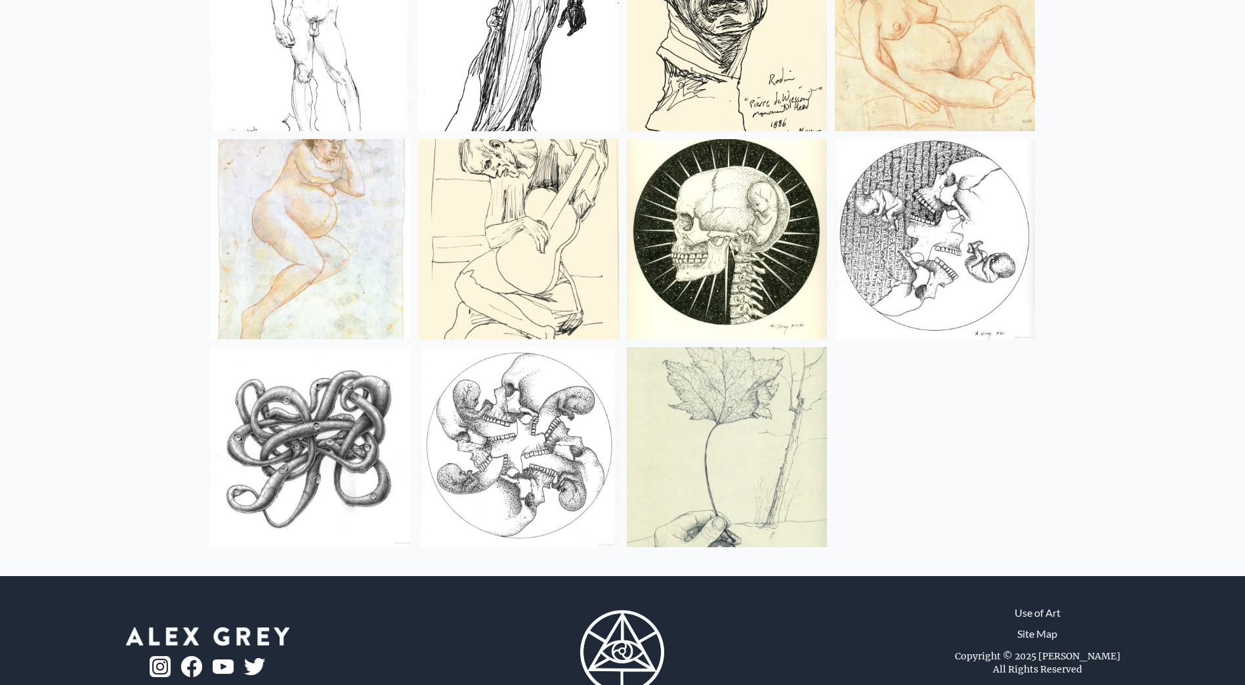
scroll to position [3314, 0]
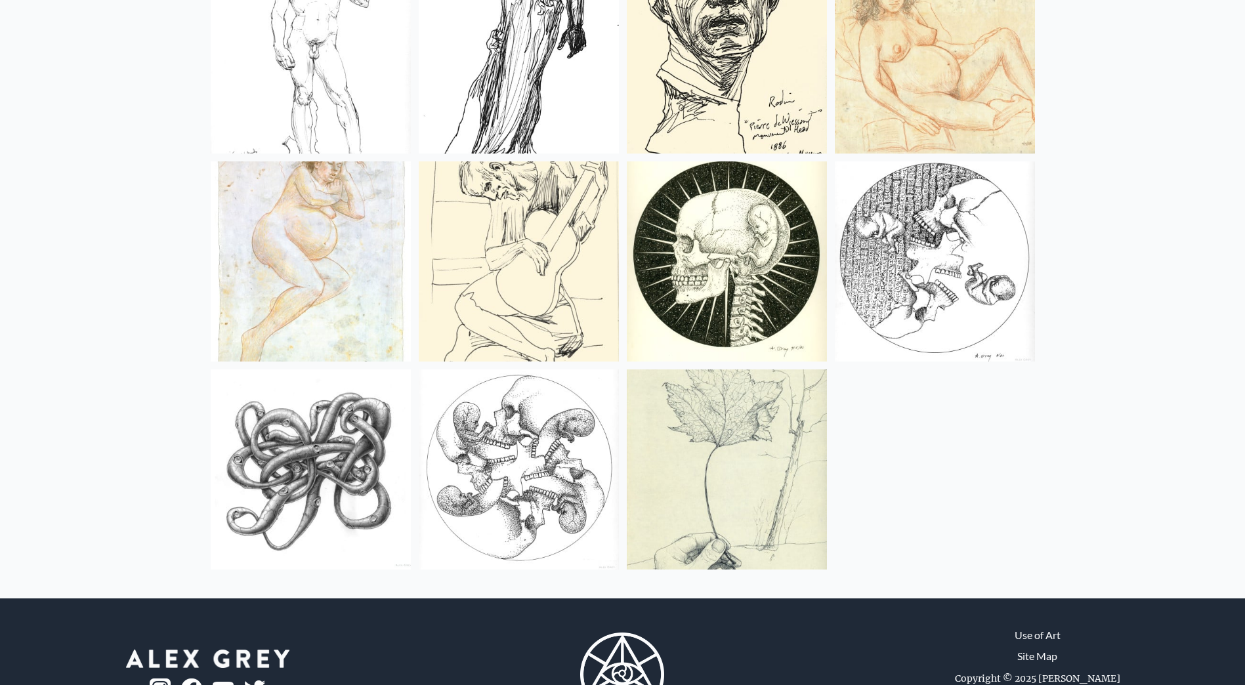
click at [279, 429] on img at bounding box center [311, 470] width 200 height 200
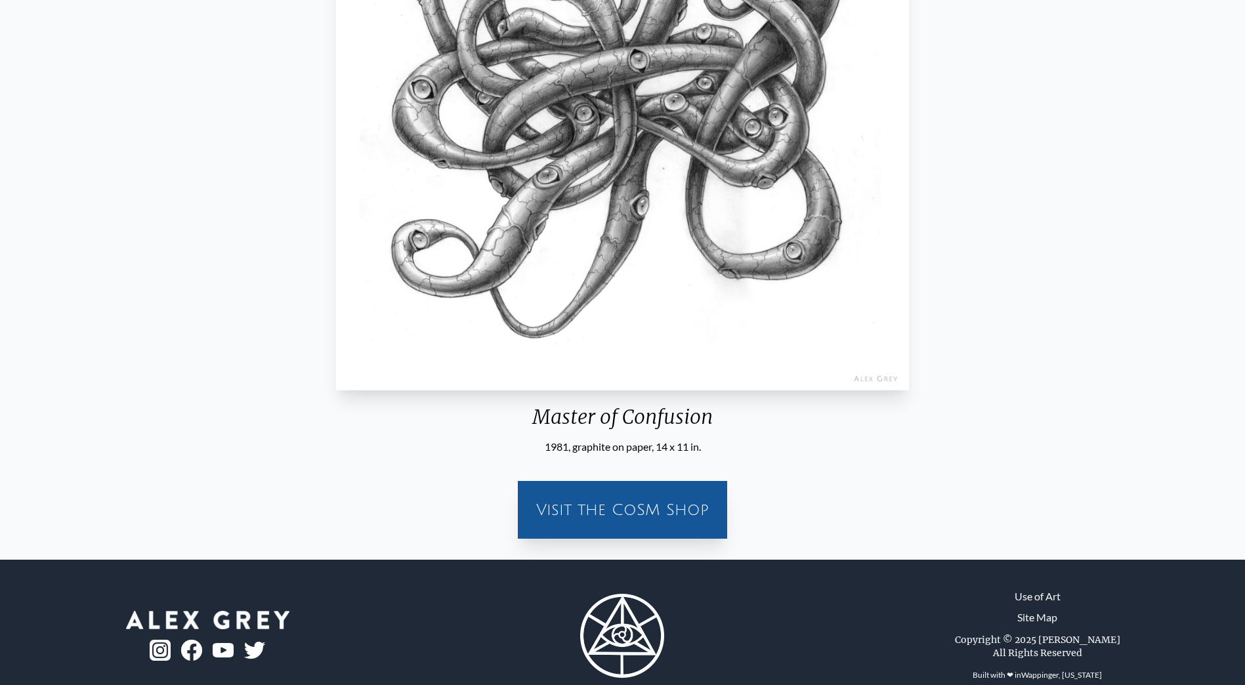
scroll to position [334, 0]
